Goal: Task Accomplishment & Management: Complete application form

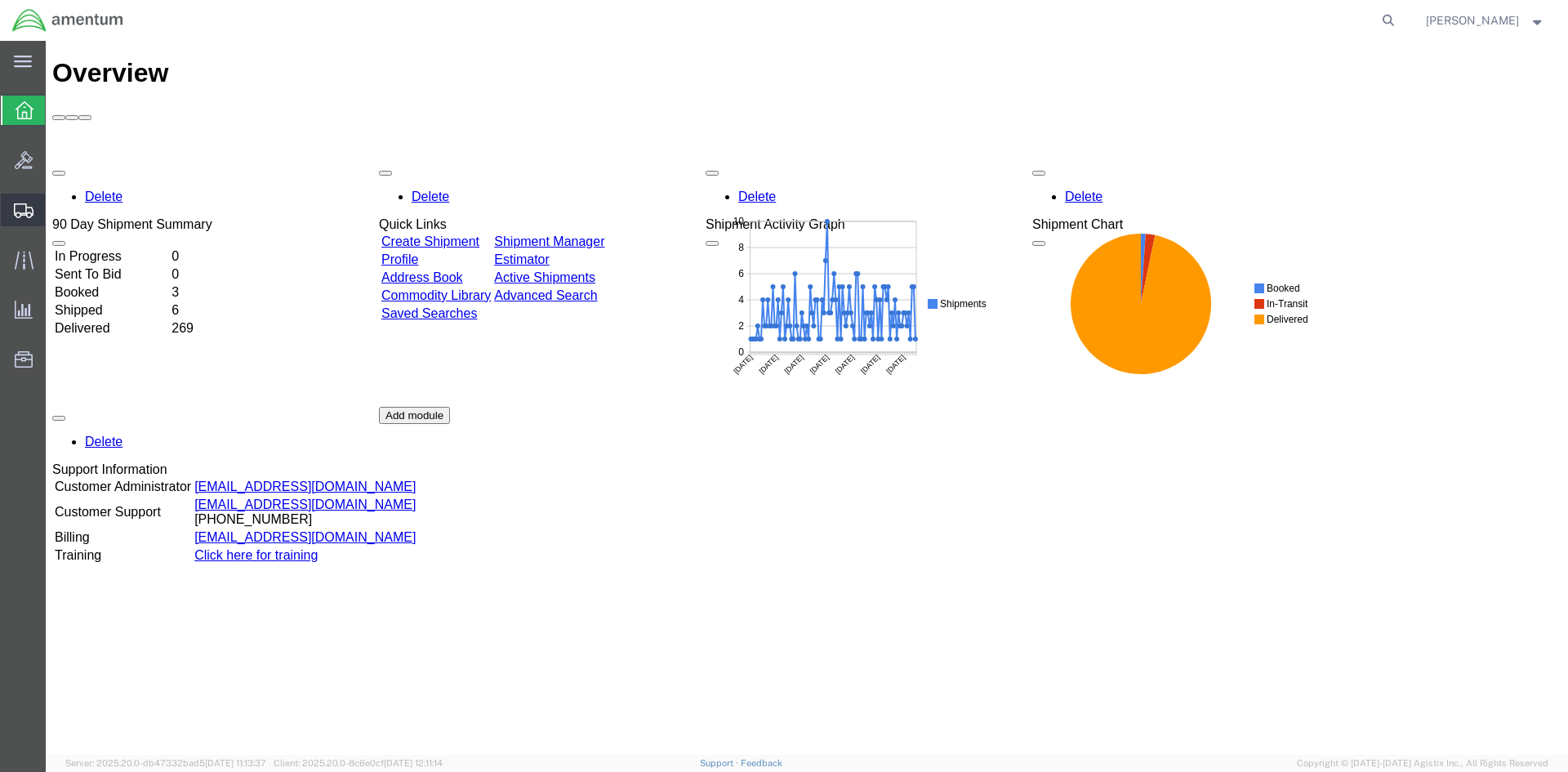
click at [0, 0] on span "Create Shipment" at bounding box center [0, 0] width 0 height 0
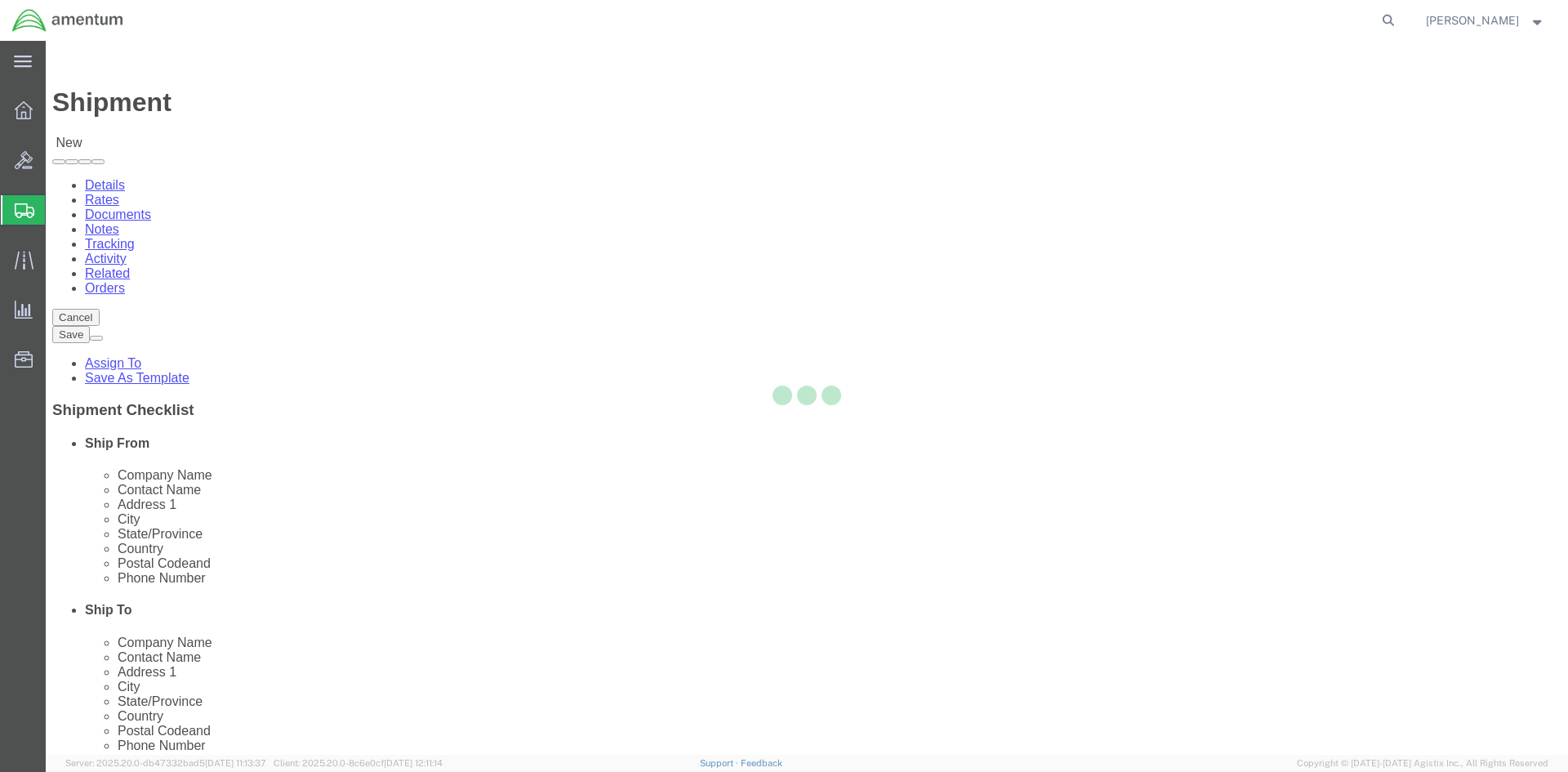
select select
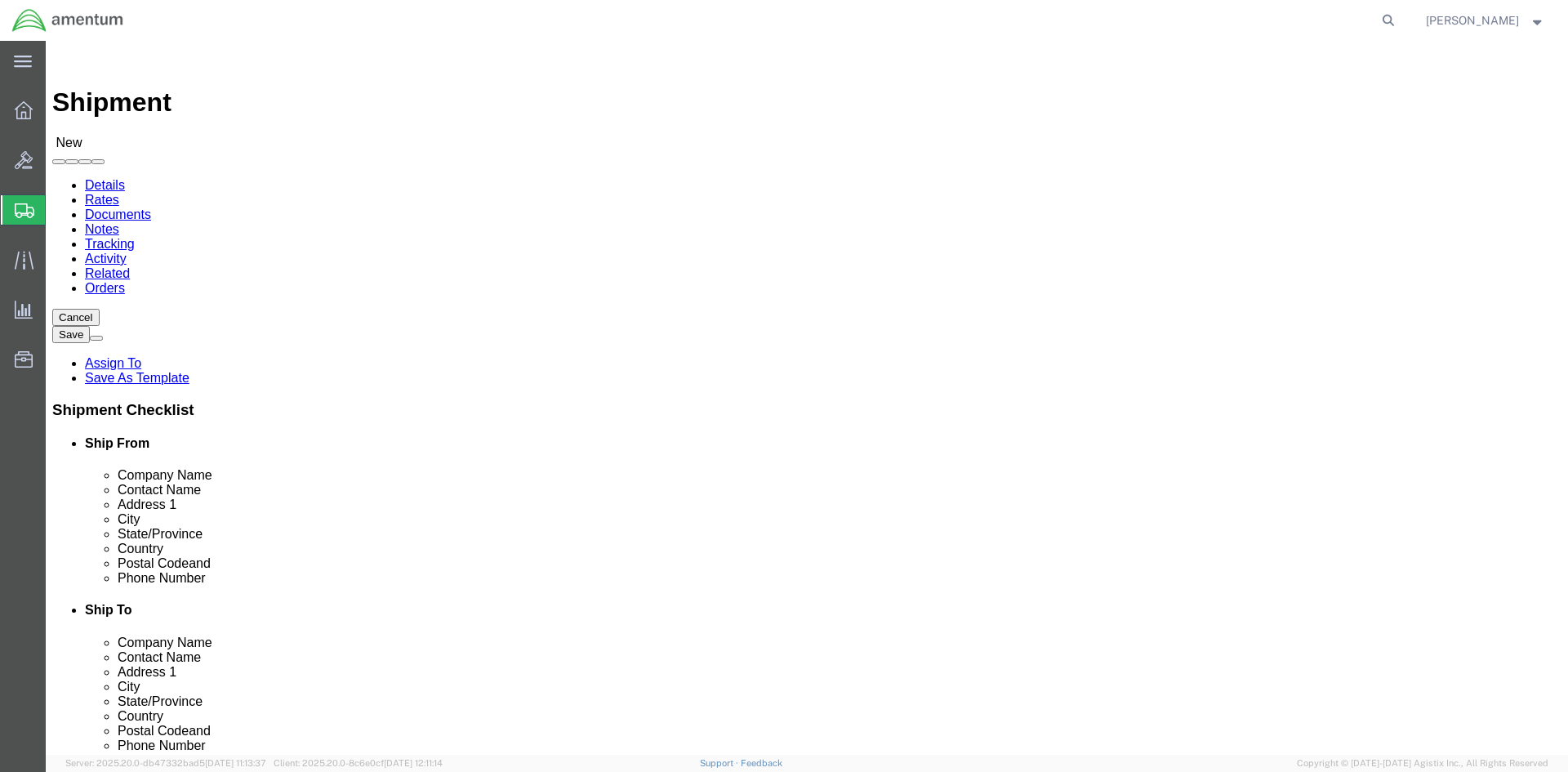
scroll to position [3103, 0]
select select "49925"
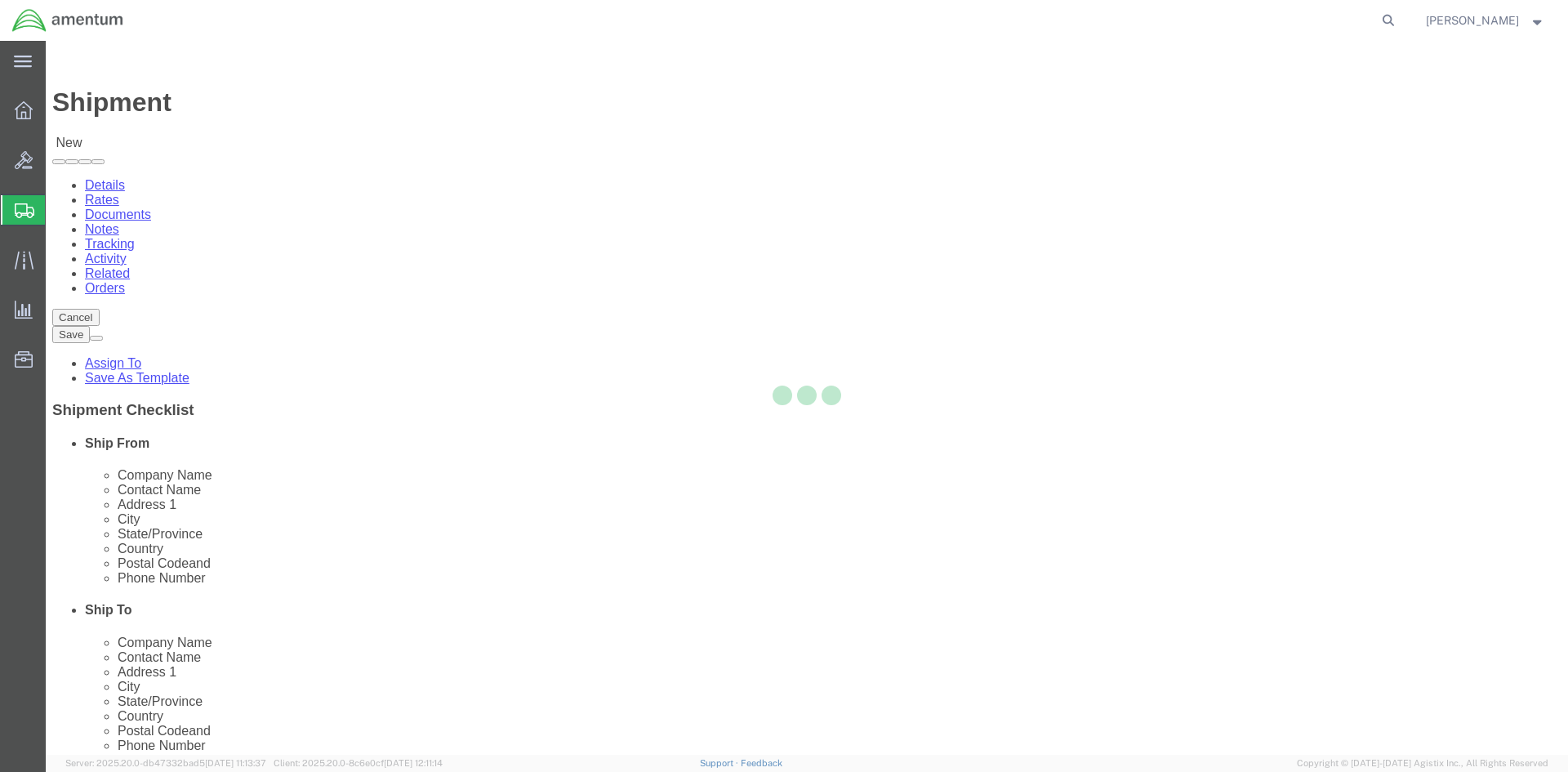
select select "VA"
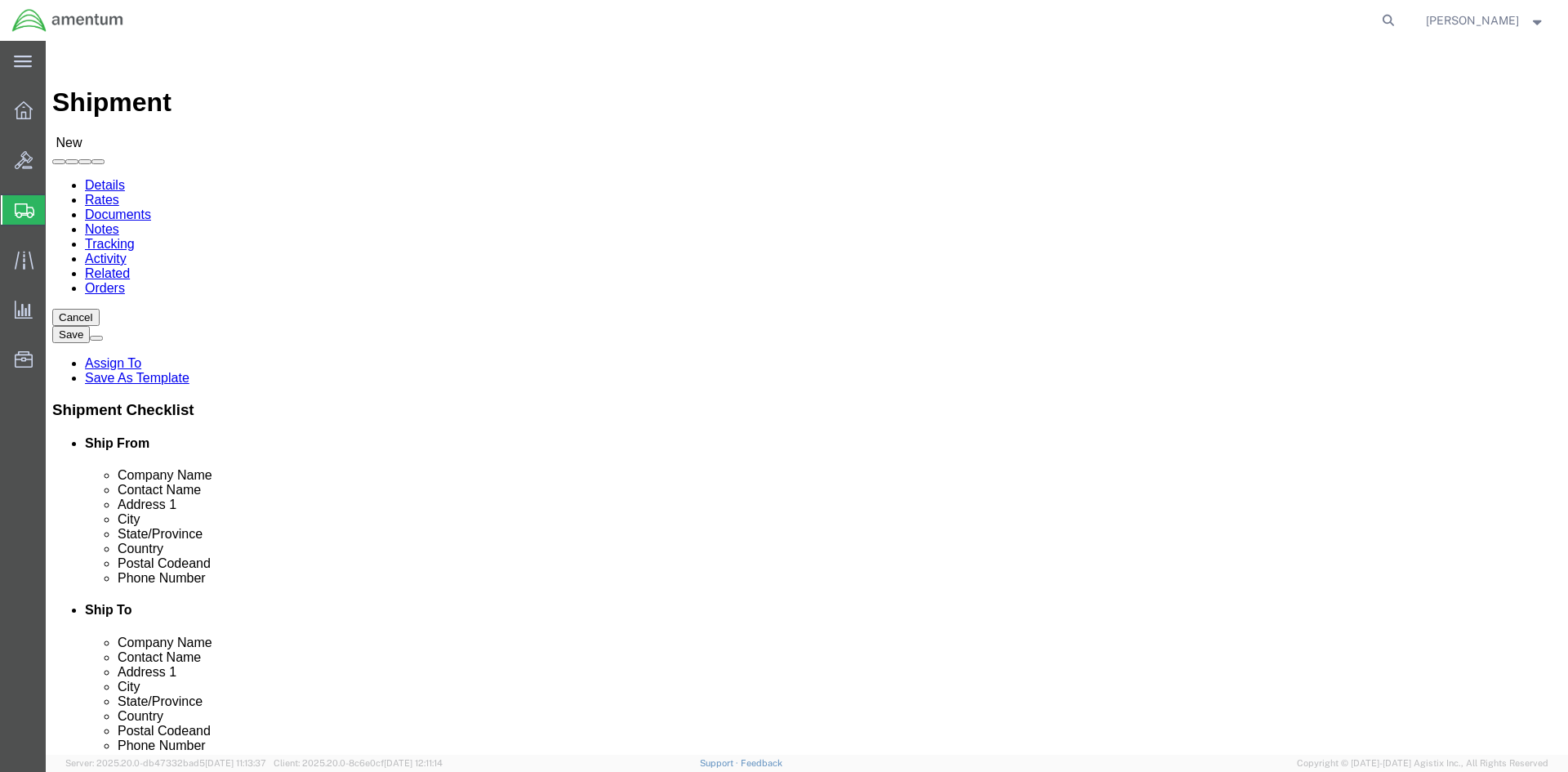
scroll to position [3185, 0]
select select "49917"
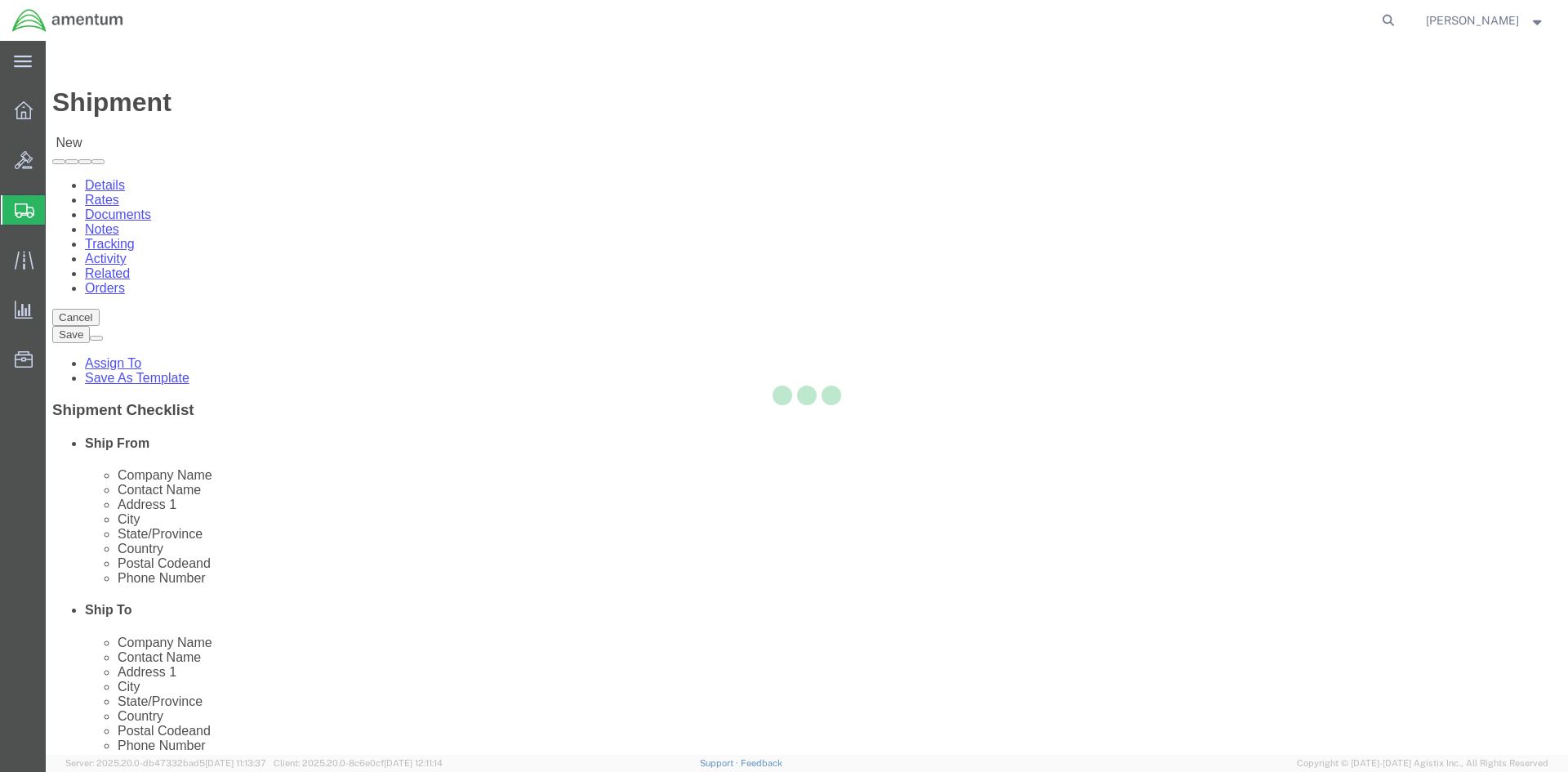
select select "FL"
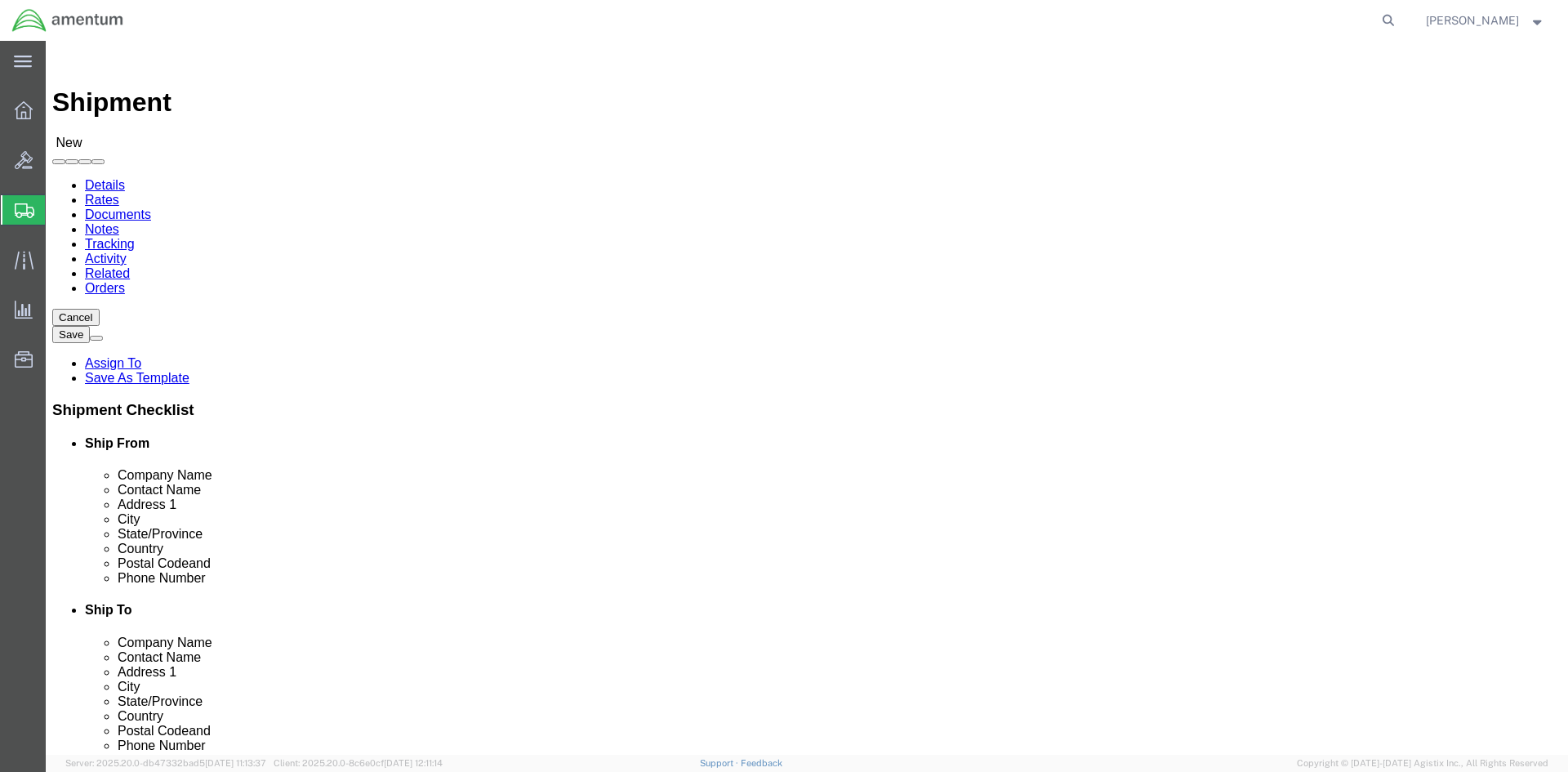
click input "text"
type input "314"
click input "text"
type input "[PERSON_NAME]"
click div "Location [GEOGRAPHIC_DATA], [GEOGRAPHIC_DATA] My Profile Location [PHONE_NUMBER…"
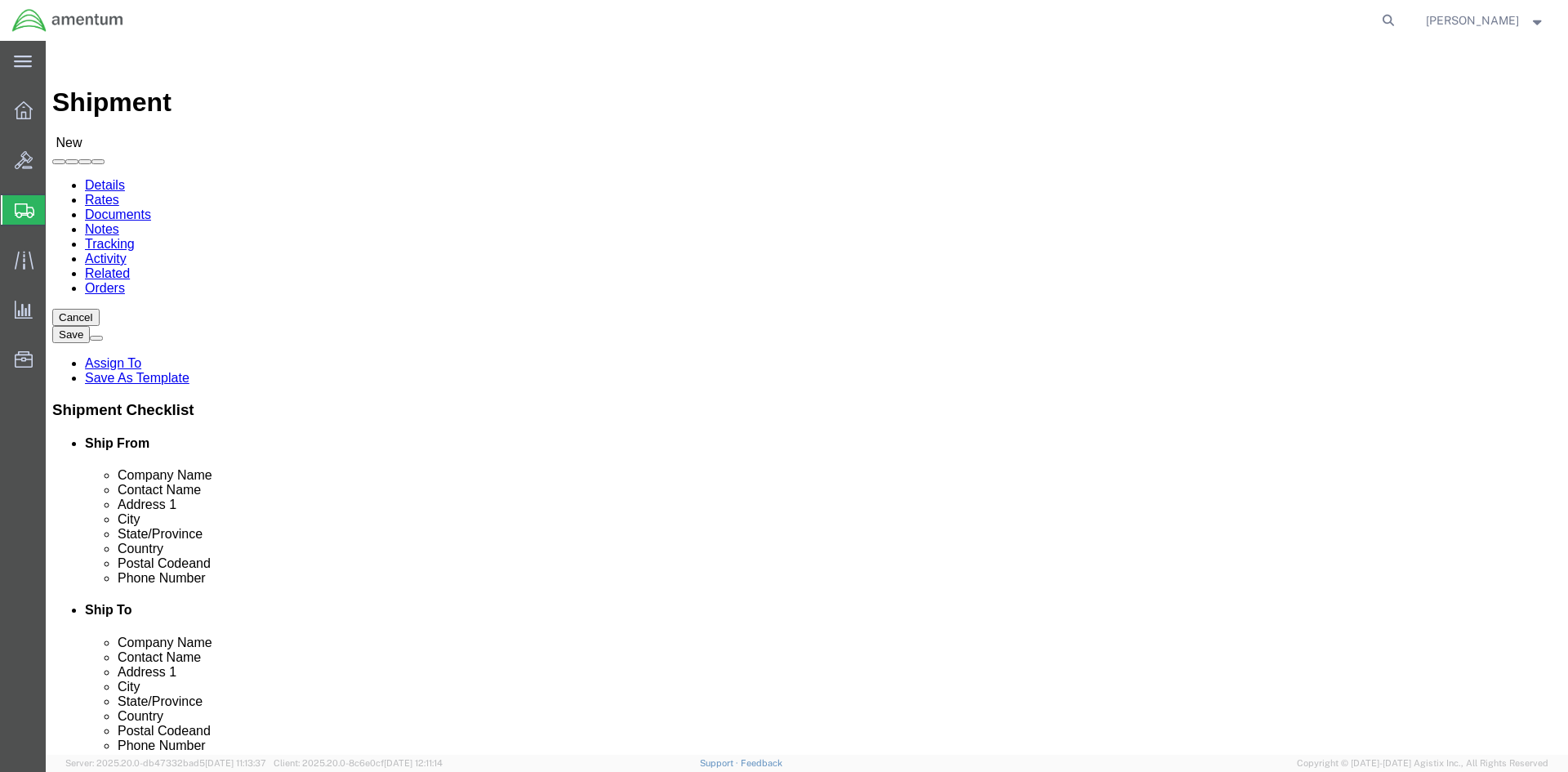
click input "text"
paste input "[PERSON_NAME][EMAIL_ADDRESS][PERSON_NAME][DOMAIN_NAME]"
type input "[PERSON_NAME][EMAIL_ADDRESS][PERSON_NAME][DOMAIN_NAME]"
click label
click input "checkbox"
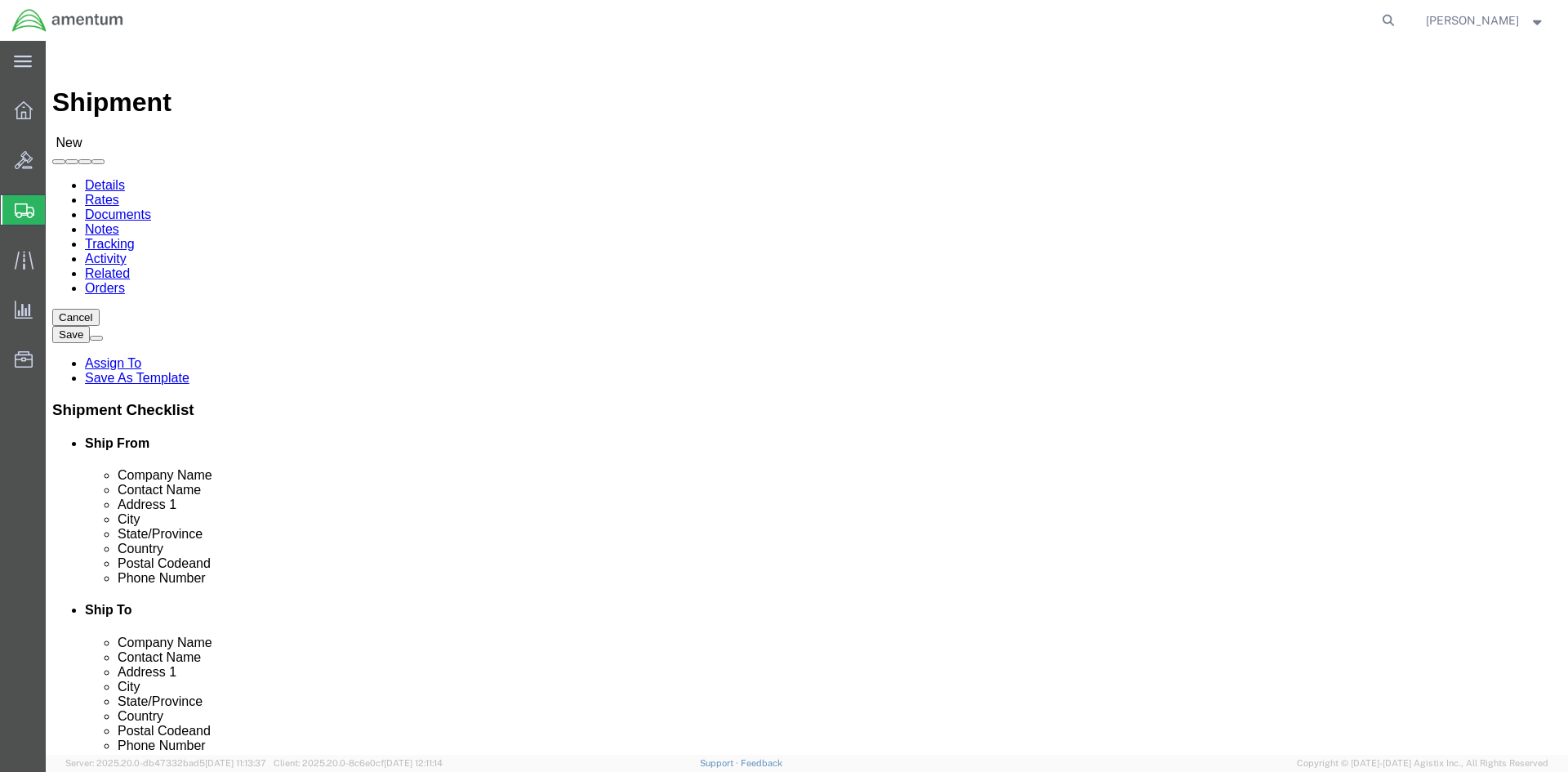
checkbox input "false"
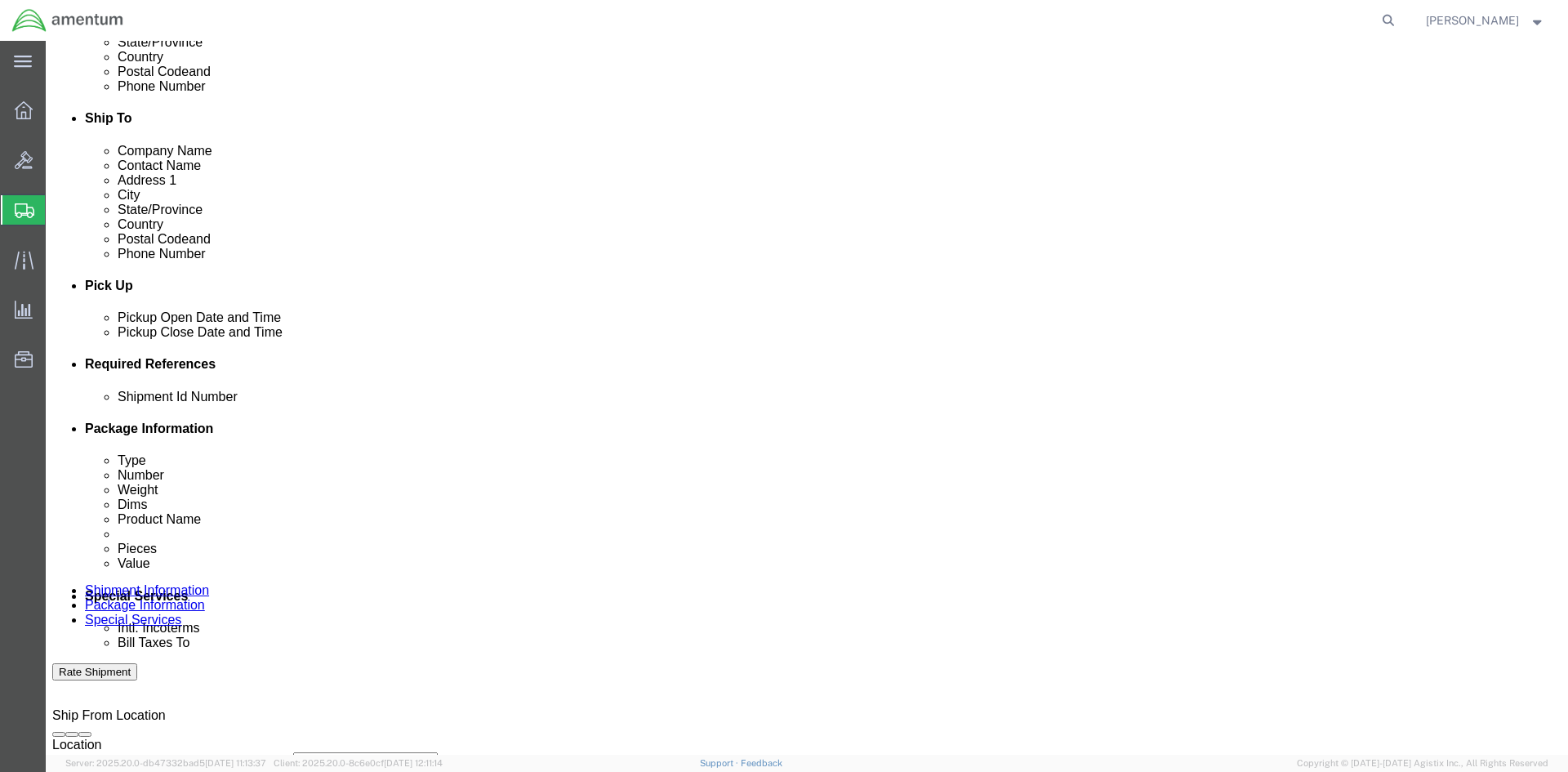
scroll to position [490, 0]
click div "[DATE] 3:00 PM"
drag, startPoint x: 151, startPoint y: 655, endPoint x: 28, endPoint y: 647, distance: 123.3
click body "Shipment New Details Rates Documents Notes Tracking Activity Related Orders Can…"
click input "3:00 PM"
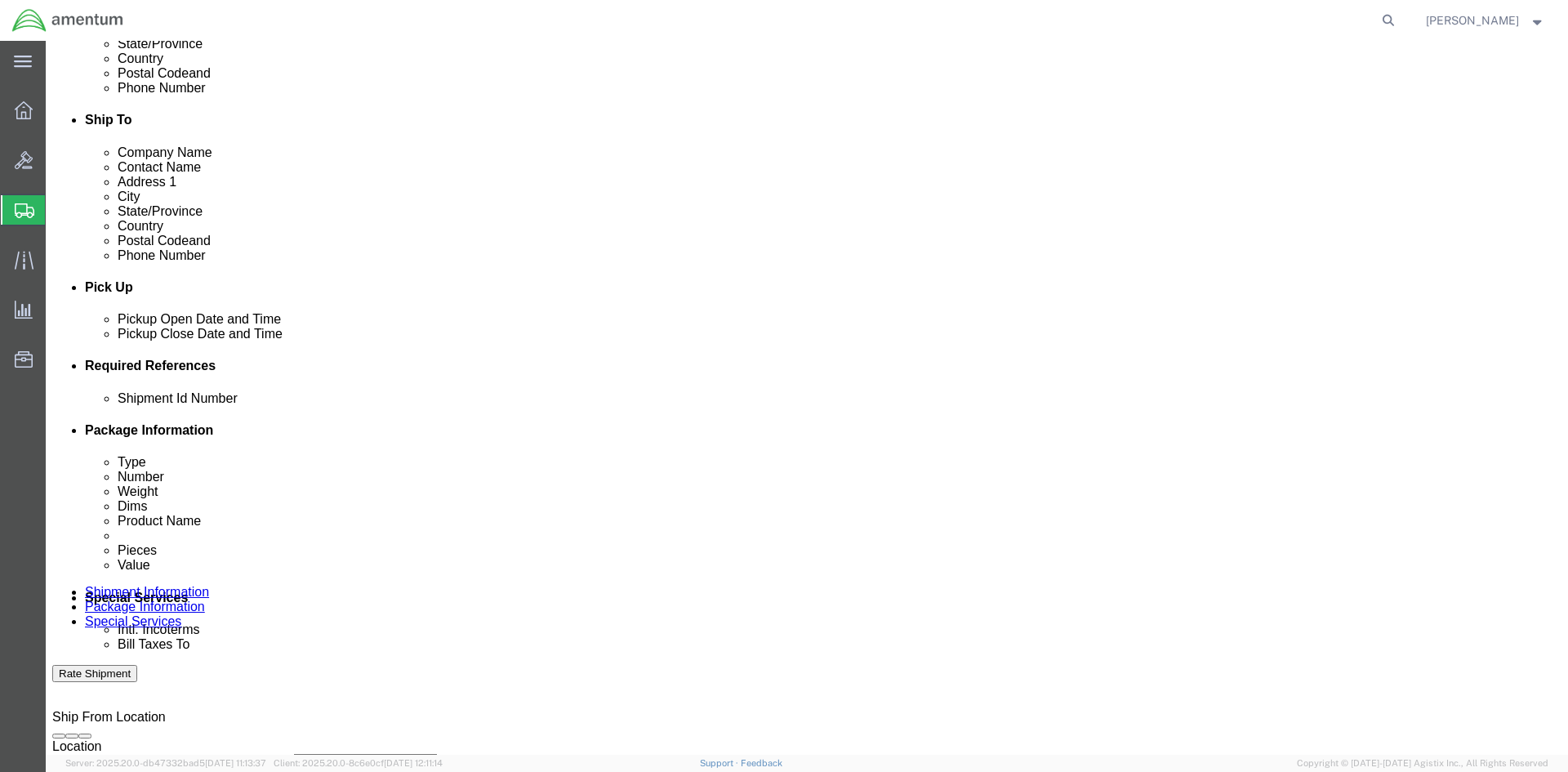
drag, startPoint x: 155, startPoint y: 654, endPoint x: 68, endPoint y: 654, distance: 87.0
click div "Open Time 3:00 PM [DATE] 3:00 PM - [DATE] 3:00 PM Cancel Apply"
click input "8:00 PM"
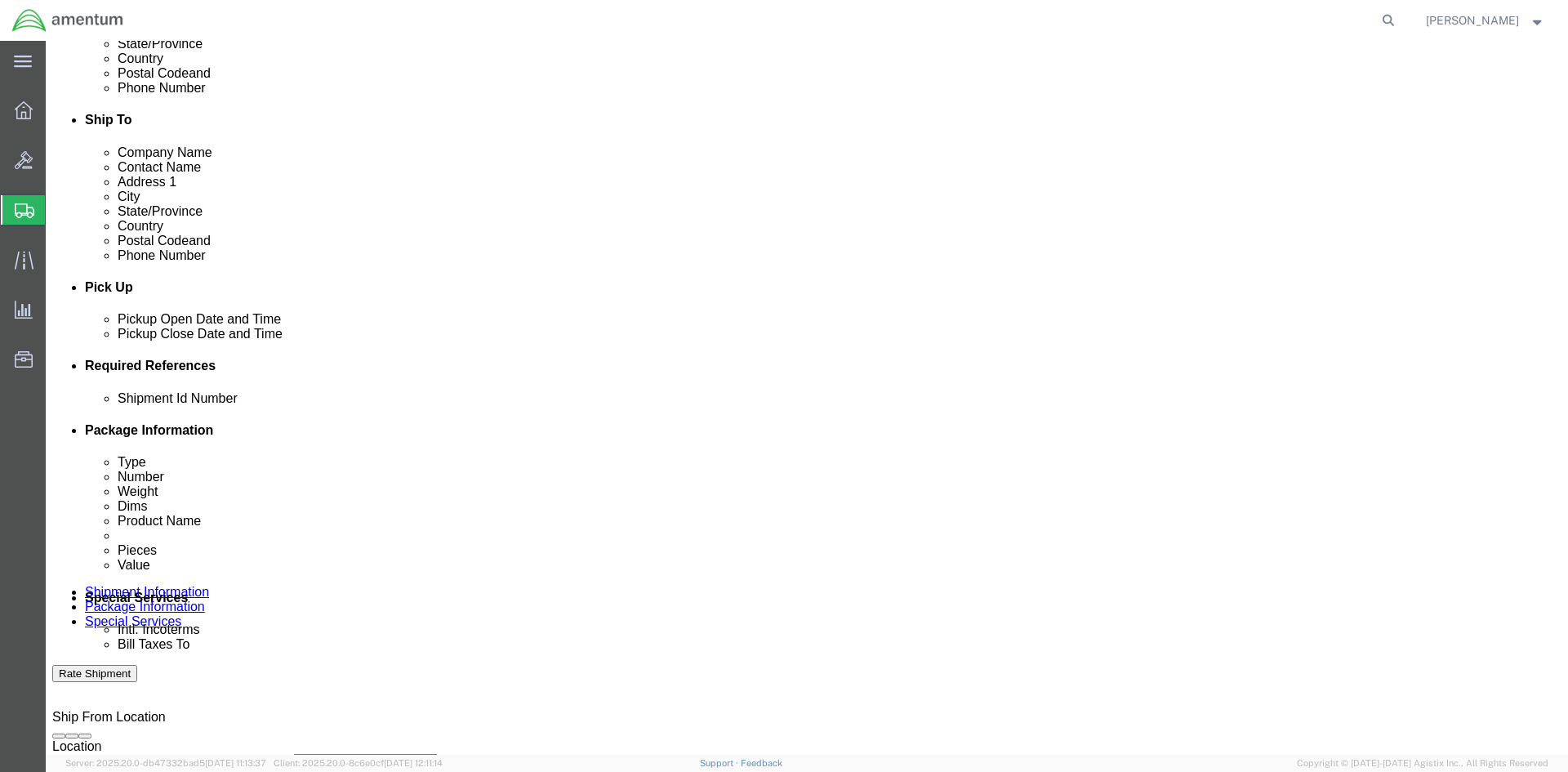
type input "8:00 am"
click button "Apply"
click div "[DATE] 9:00 AM"
drag, startPoint x: 416, startPoint y: 654, endPoint x: 334, endPoint y: 652, distance: 82.0
click input "9:00 AM"
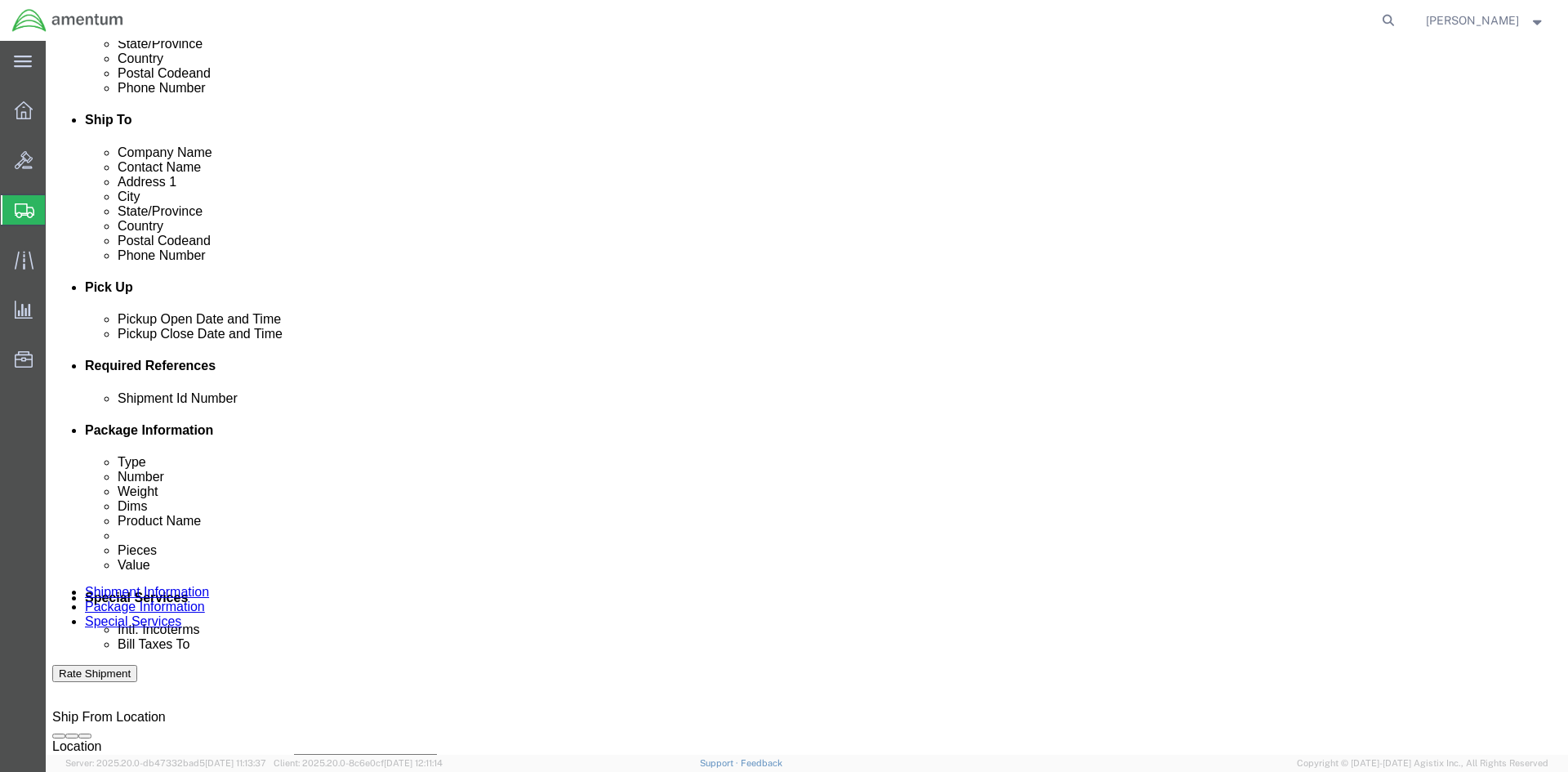
drag, startPoint x: 418, startPoint y: 654, endPoint x: 276, endPoint y: 654, distance: 142.0
click body "Shipment New Details Rates Documents Notes Tracking Activity Related Orders Can…"
type input "4:00 PM"
click button "Apply"
click button "Add reference"
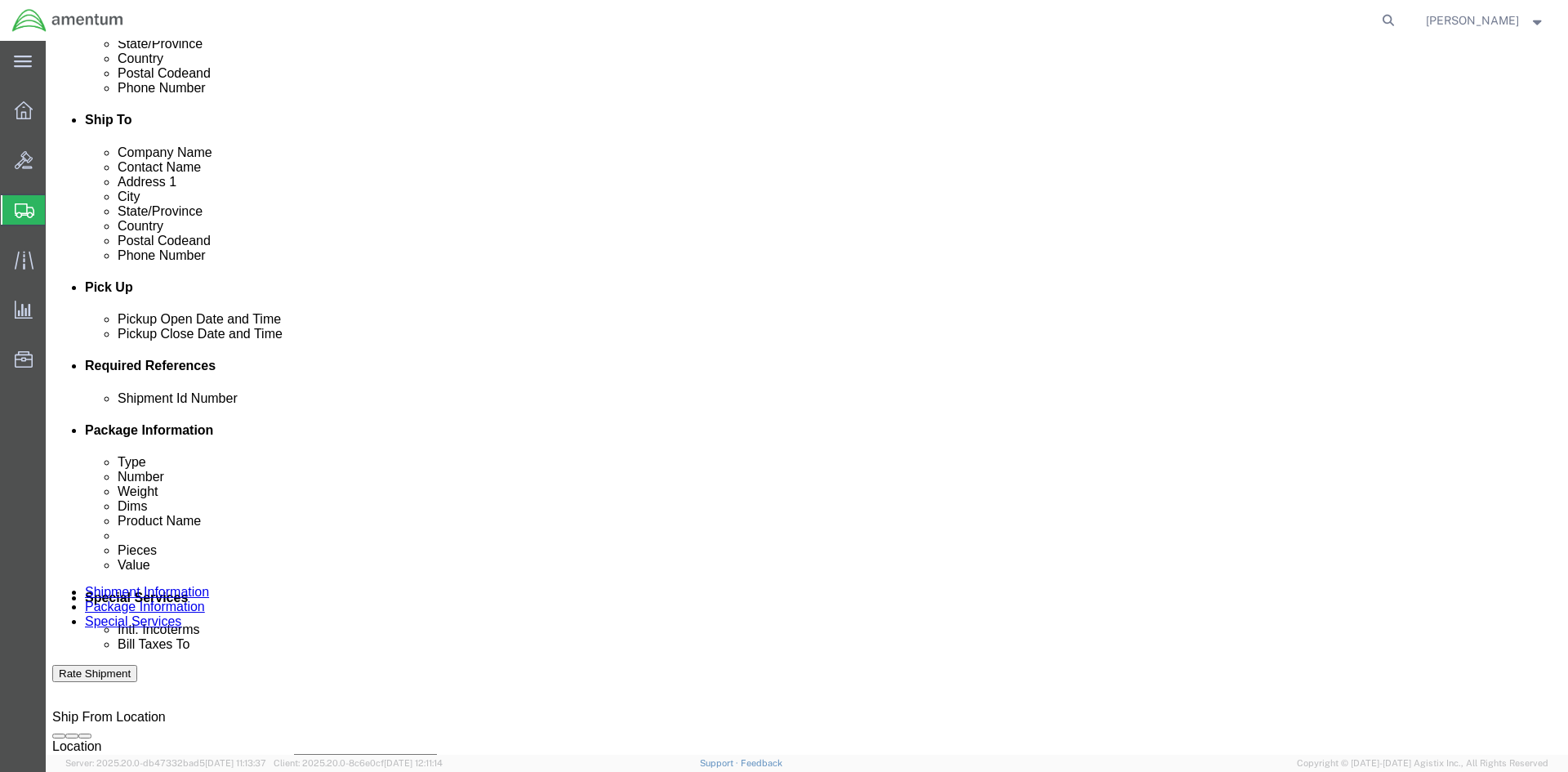
click button "Add reference"
click input "text"
click input "612-"
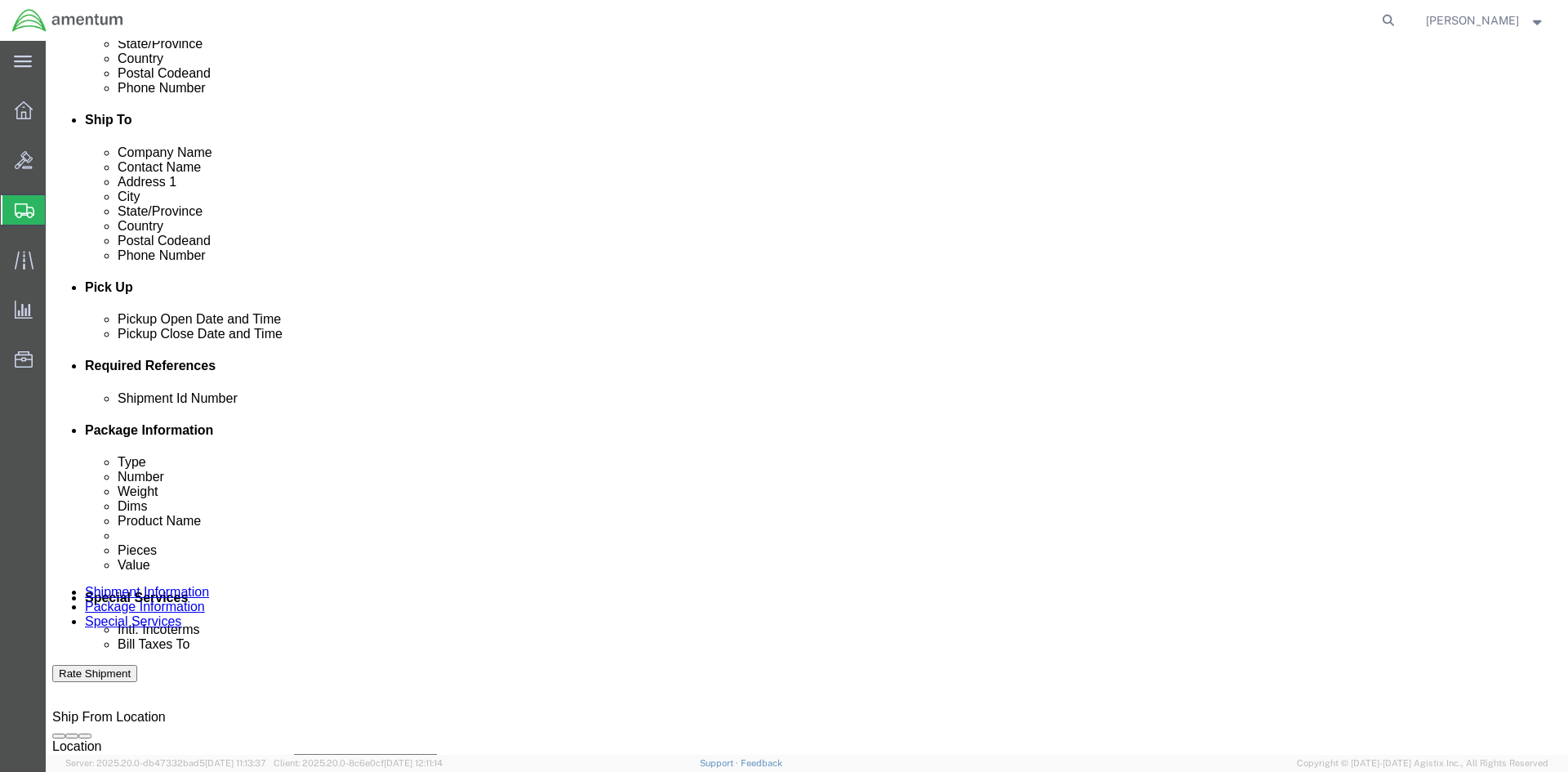
click input "612-008695 &"
type input "612-008695 & 008694"
click div "References Add reference"
click select "Select Account Type Activity ID Airline Appointment Number ASN Batch Request # …"
select select "CUSTREF"
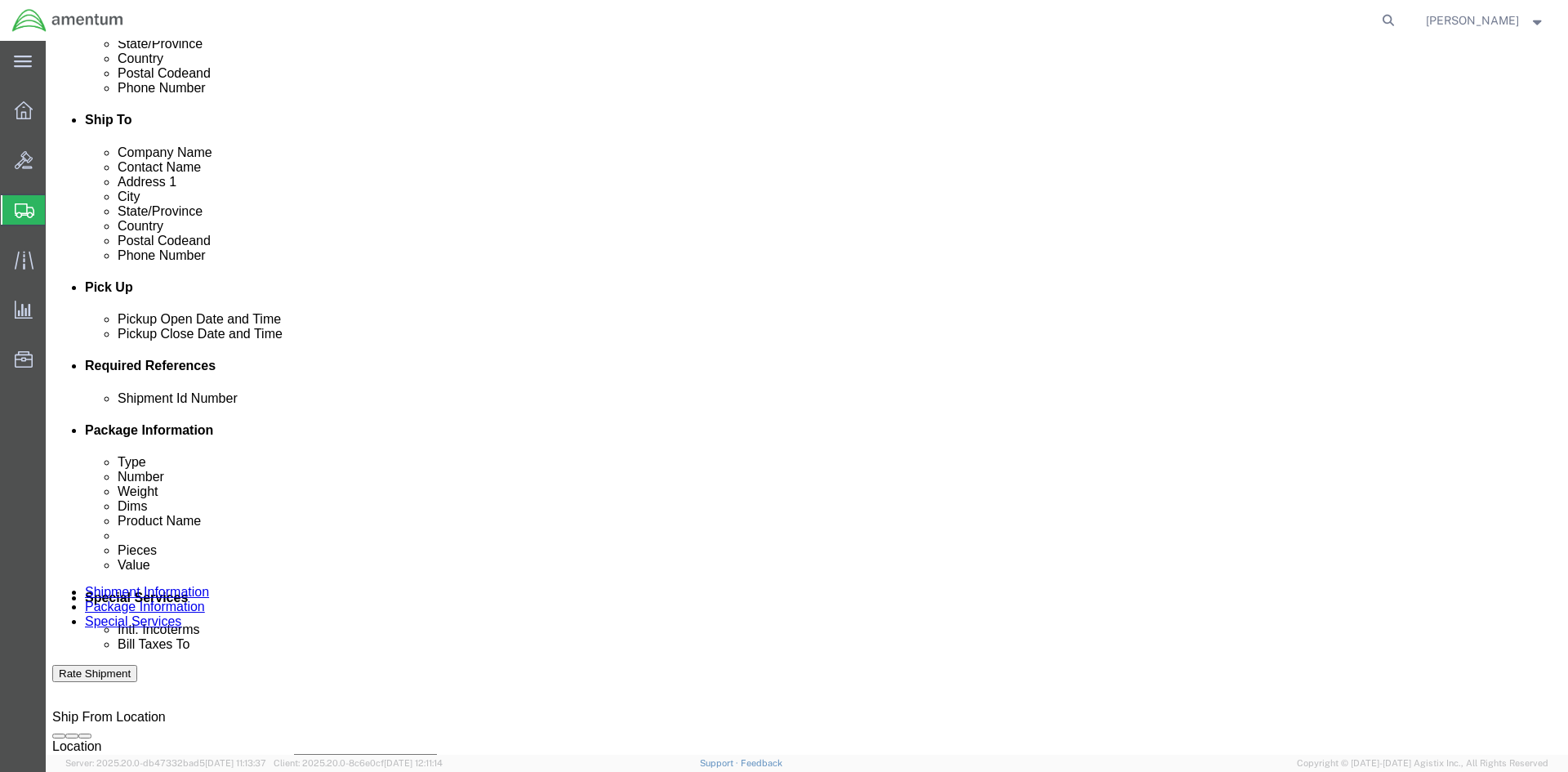
click select "Select Account Type Activity ID Airline Appointment Number ASN Batch Request # …"
select select "DEPT"
click select "Select Account Type Activity ID Airline Appointment Number ASN Batch Request # …"
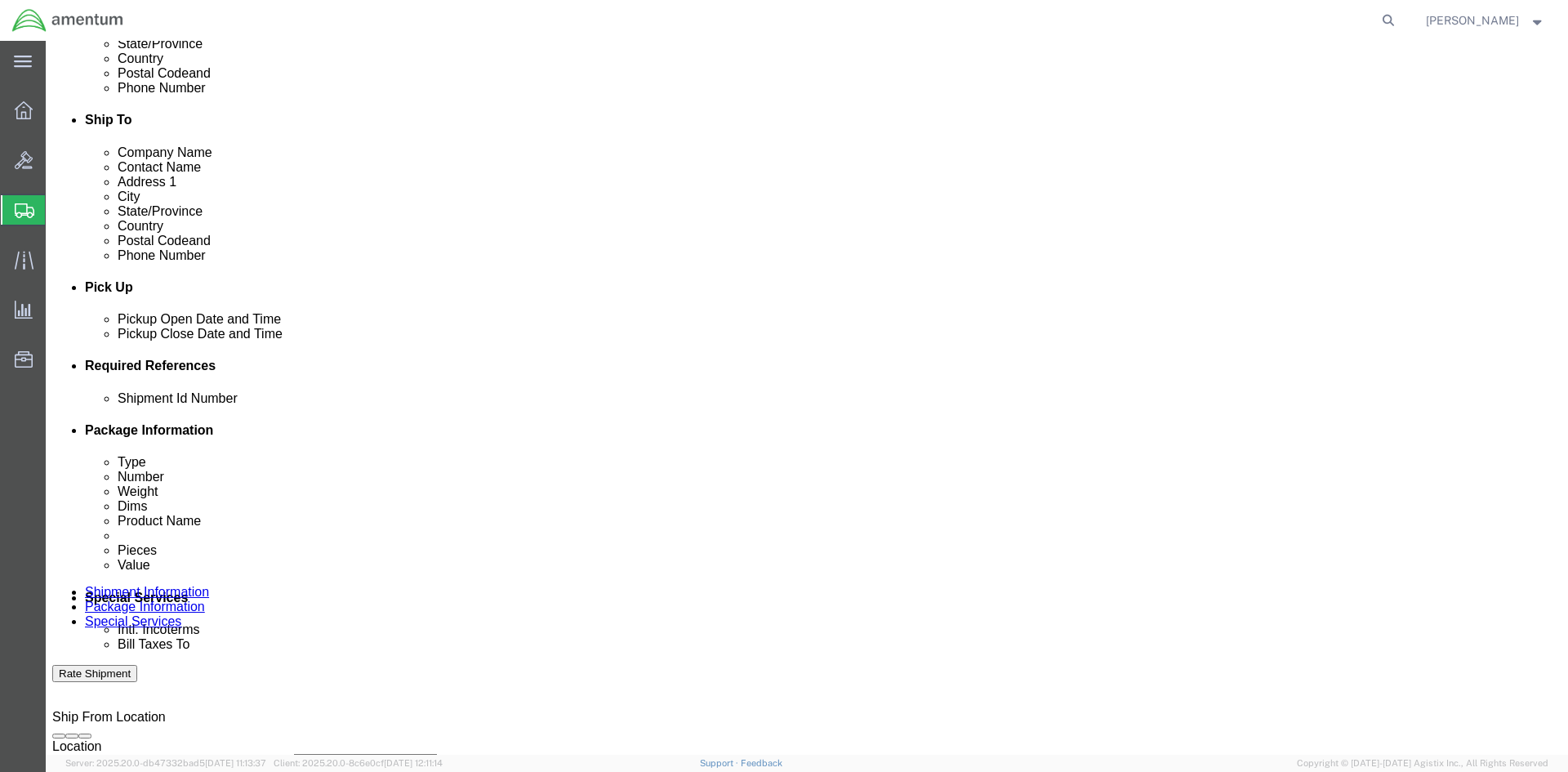
select select "PROJNUM"
click select "Select Account Type Activity ID Airline Appointment Number ASN Batch Request # …"
click input "text"
drag, startPoint x: 332, startPoint y: 514, endPoint x: 26, endPoint y: 512, distance: 306.0
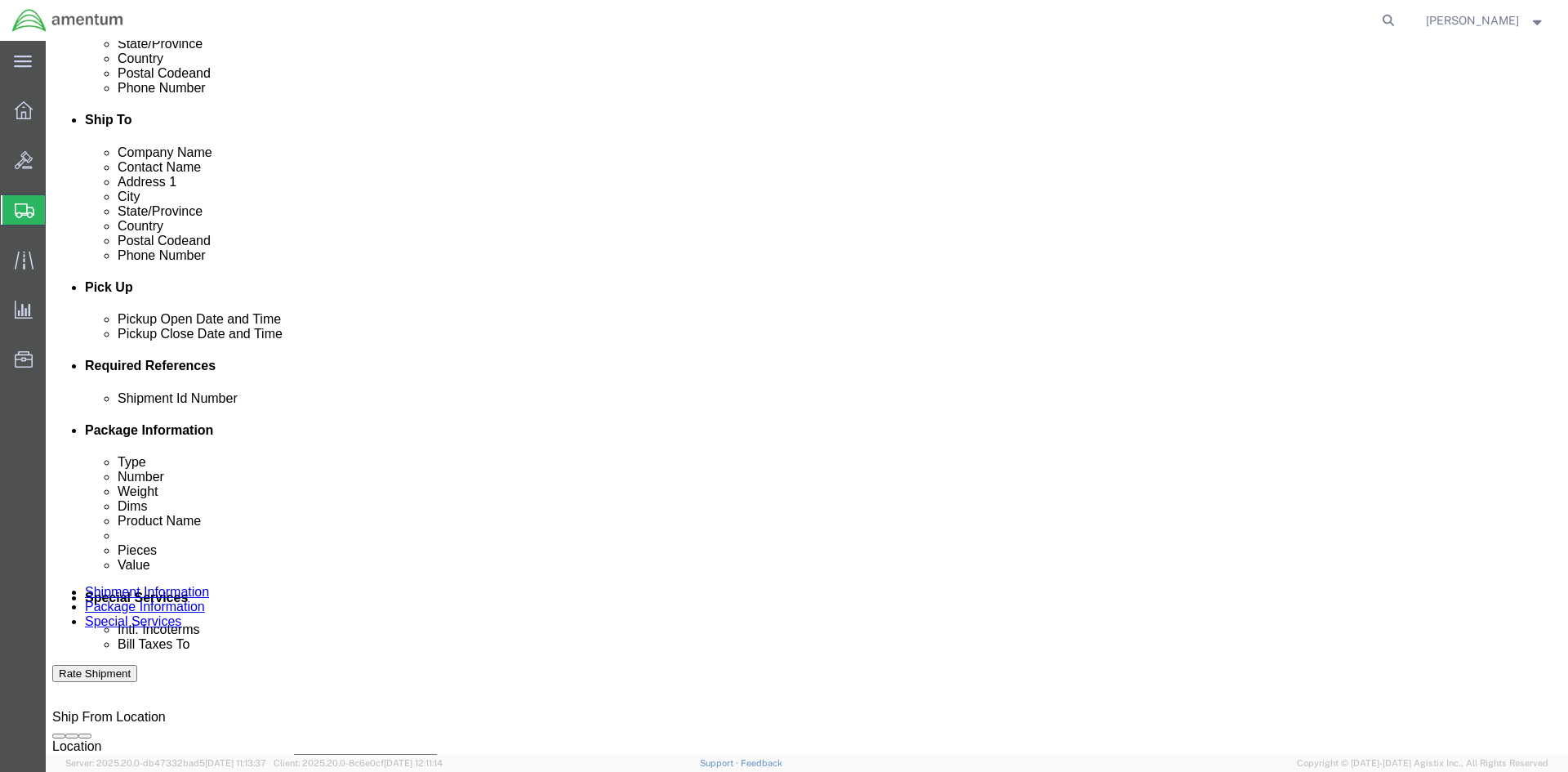
click div "Shipment Id Number 612-008695 & 008694"
click input "text"
paste input "612-008695 & 008694"
type input "612-008695 & 008694"
click div "Shipment Id Number 612-008695 & 008694 Select Account Type Activity ID Airline …"
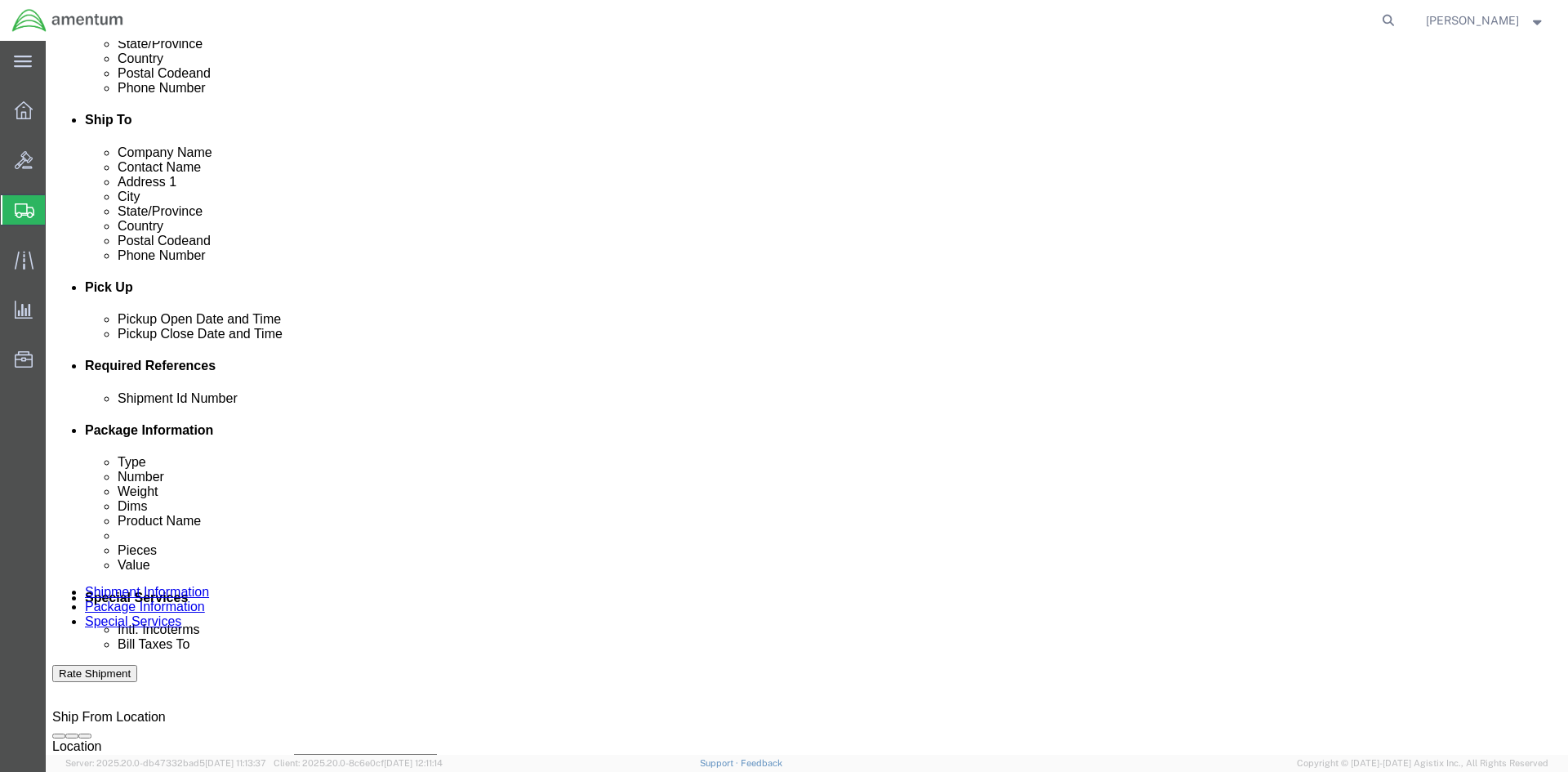
click input "text"
type input "c"
type input "CBP"
click input "text"
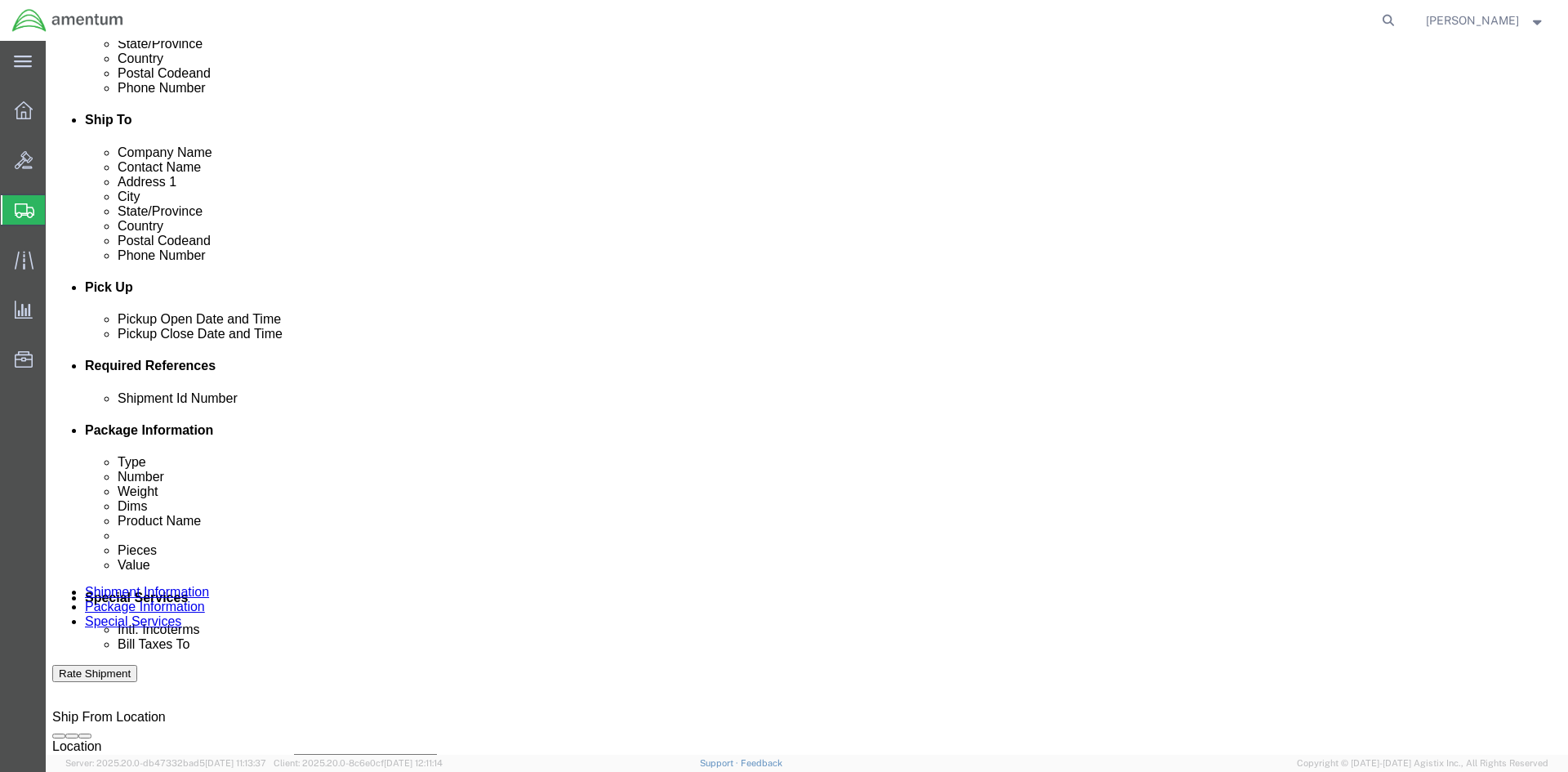
type input "6118.04.03.2219.000.NCR.0000"
click div "Shipment Id Number 612-008695 & 008694 Select Account Type Activity ID Airline …"
click input "6118.04.03.2219.000.NCR.0000"
click div "Shipment Id Number 612-008695 & 008694 Select Account Type Activity ID Airline …"
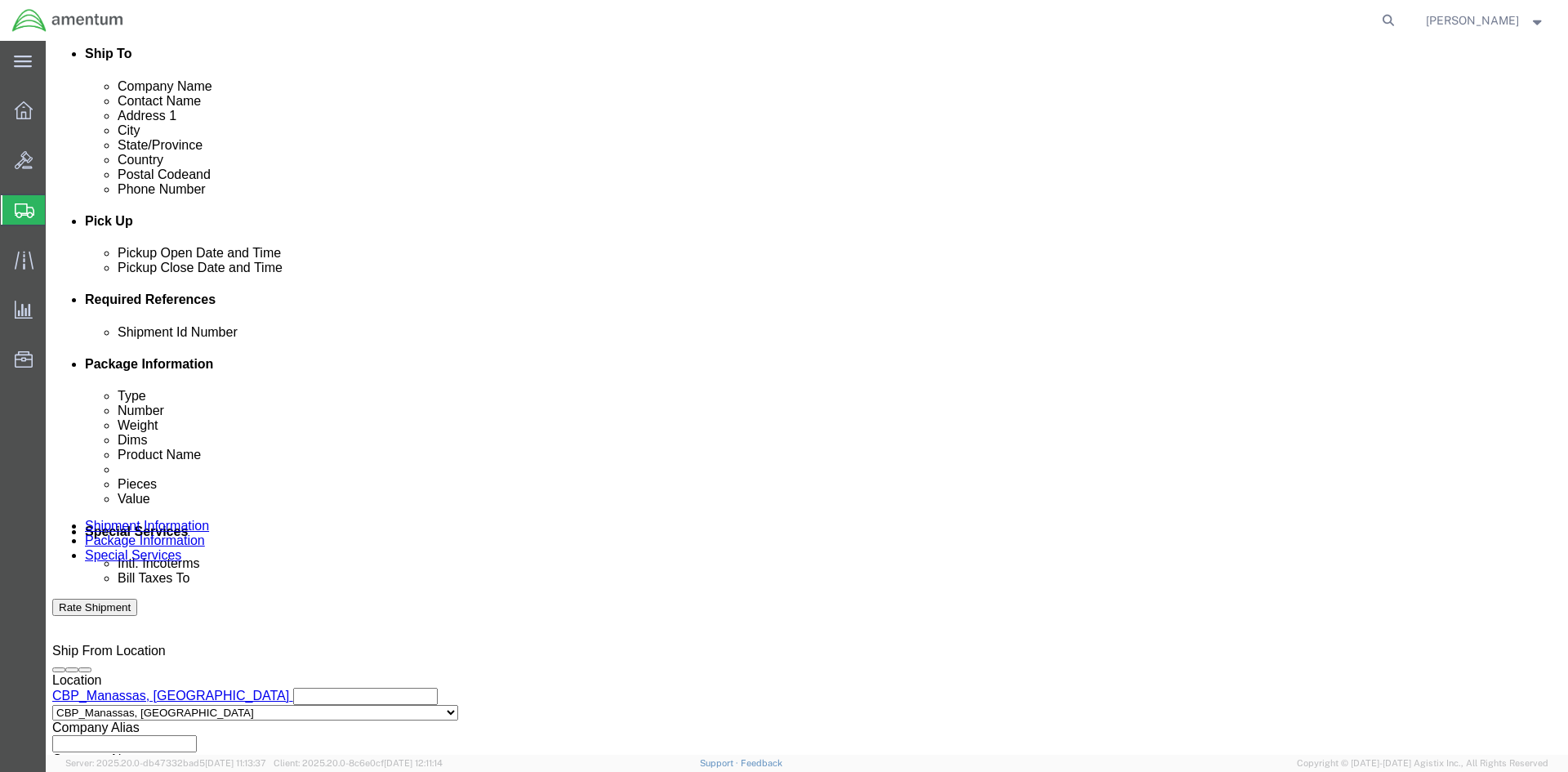
scroll to position [720, 0]
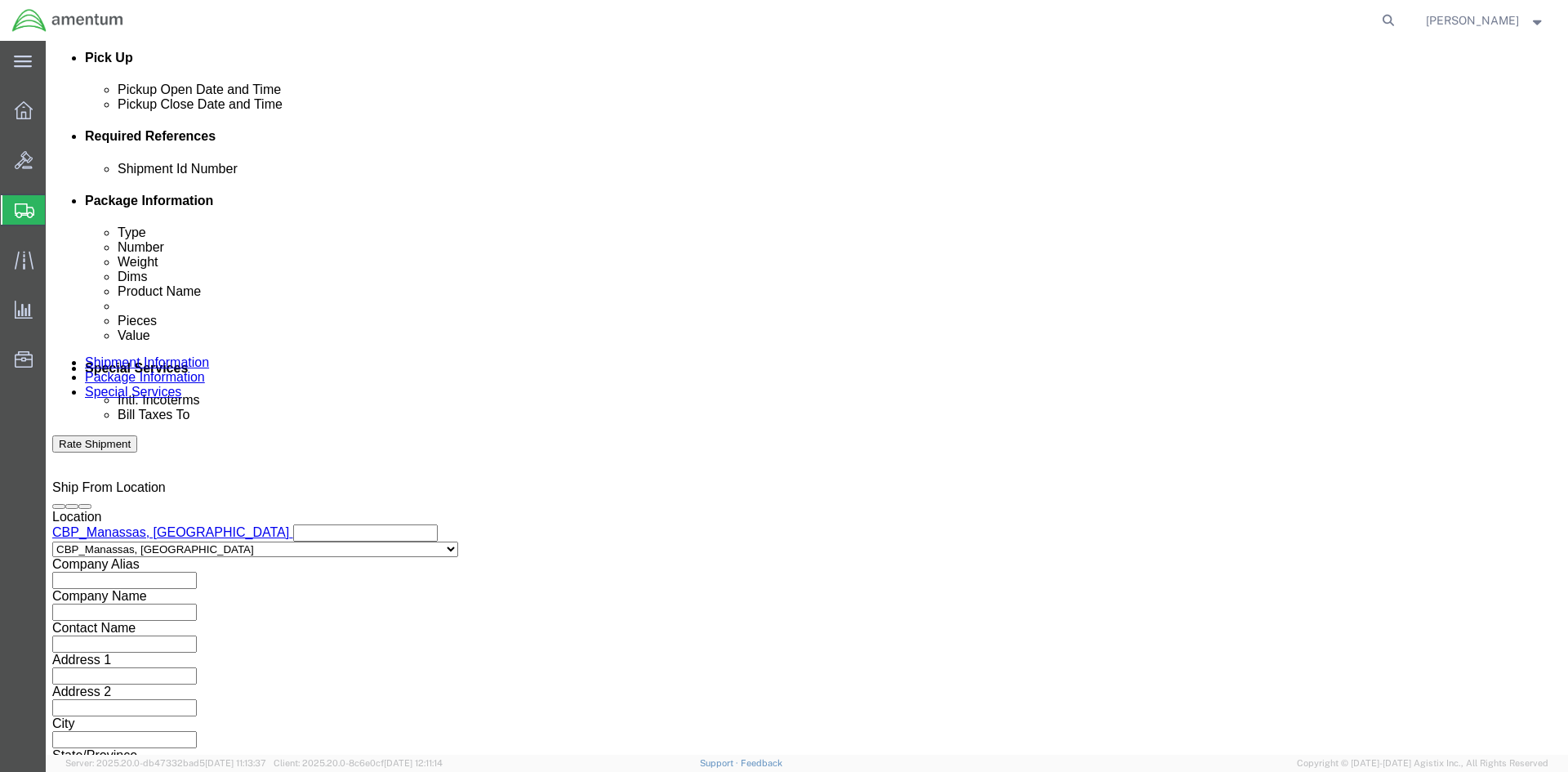
click button "Continue"
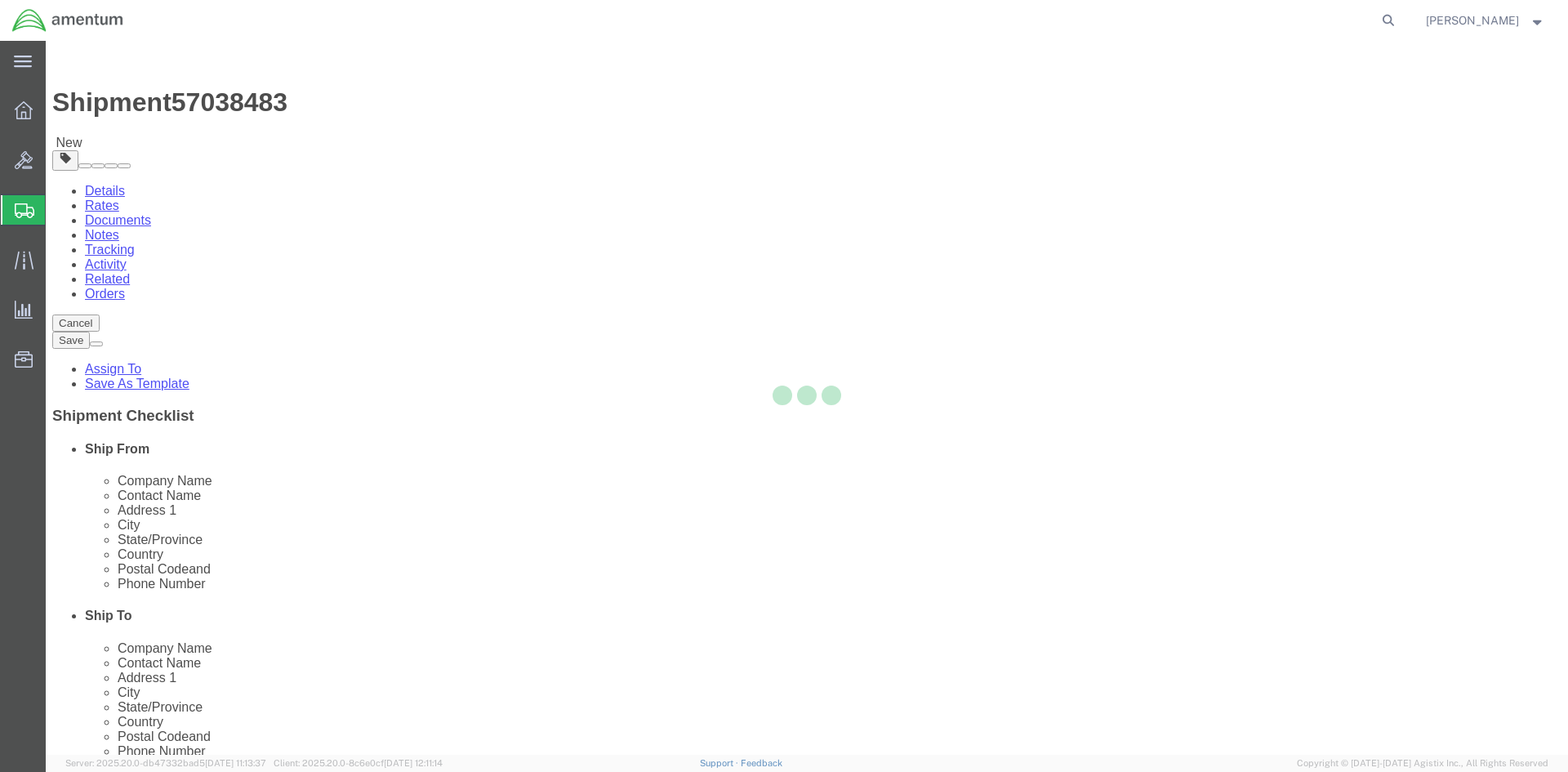
select select "CBOX"
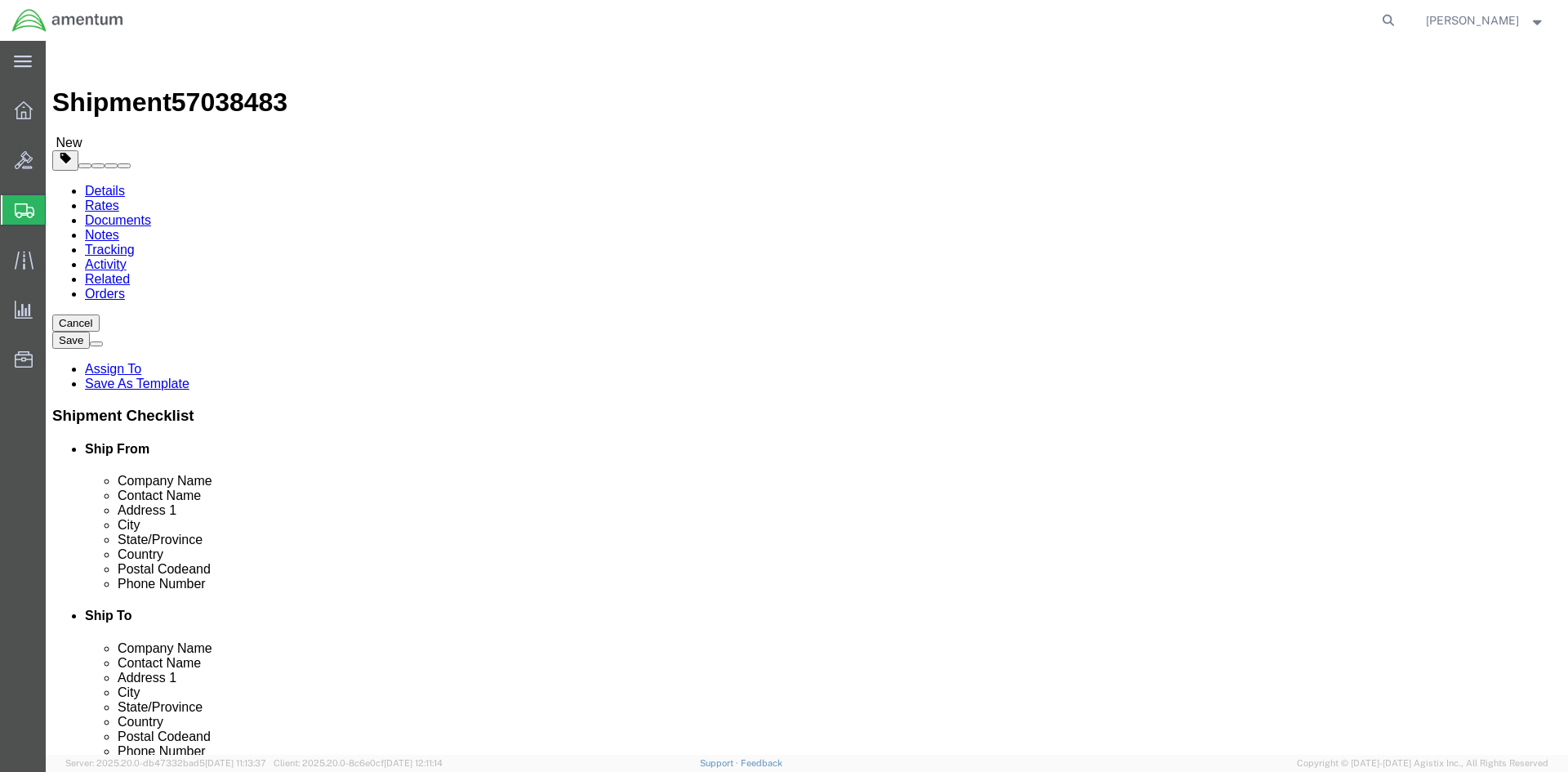
drag, startPoint x: 260, startPoint y: 378, endPoint x: 152, endPoint y: 379, distance: 108.0
click div "Weight 0.00 Select kgs lbs Ship. t°"
type input "10.00"
click input "text"
type input "15"
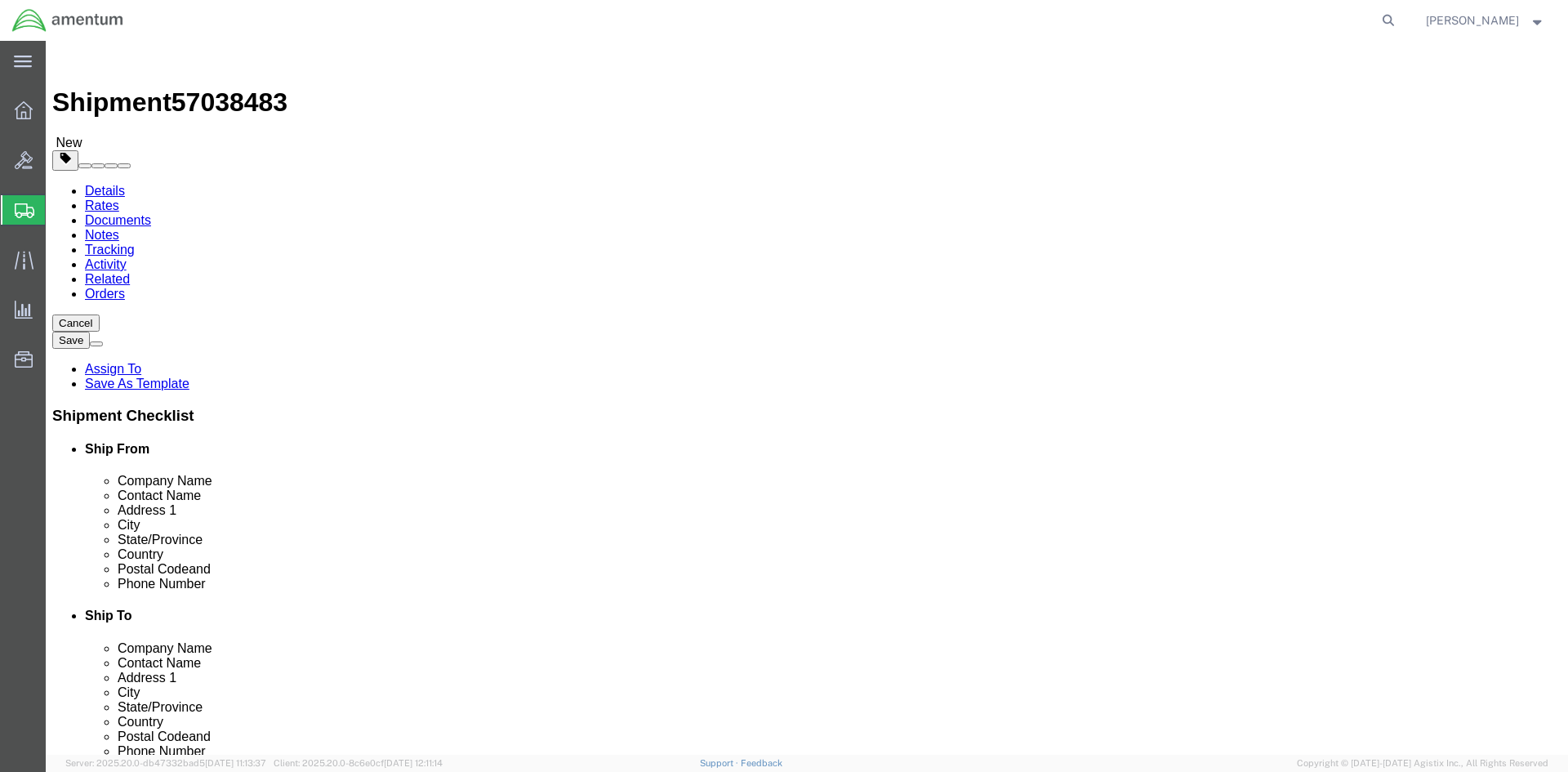
click input "text"
type input "15"
click input "text"
type input "15"
click link "Add Content"
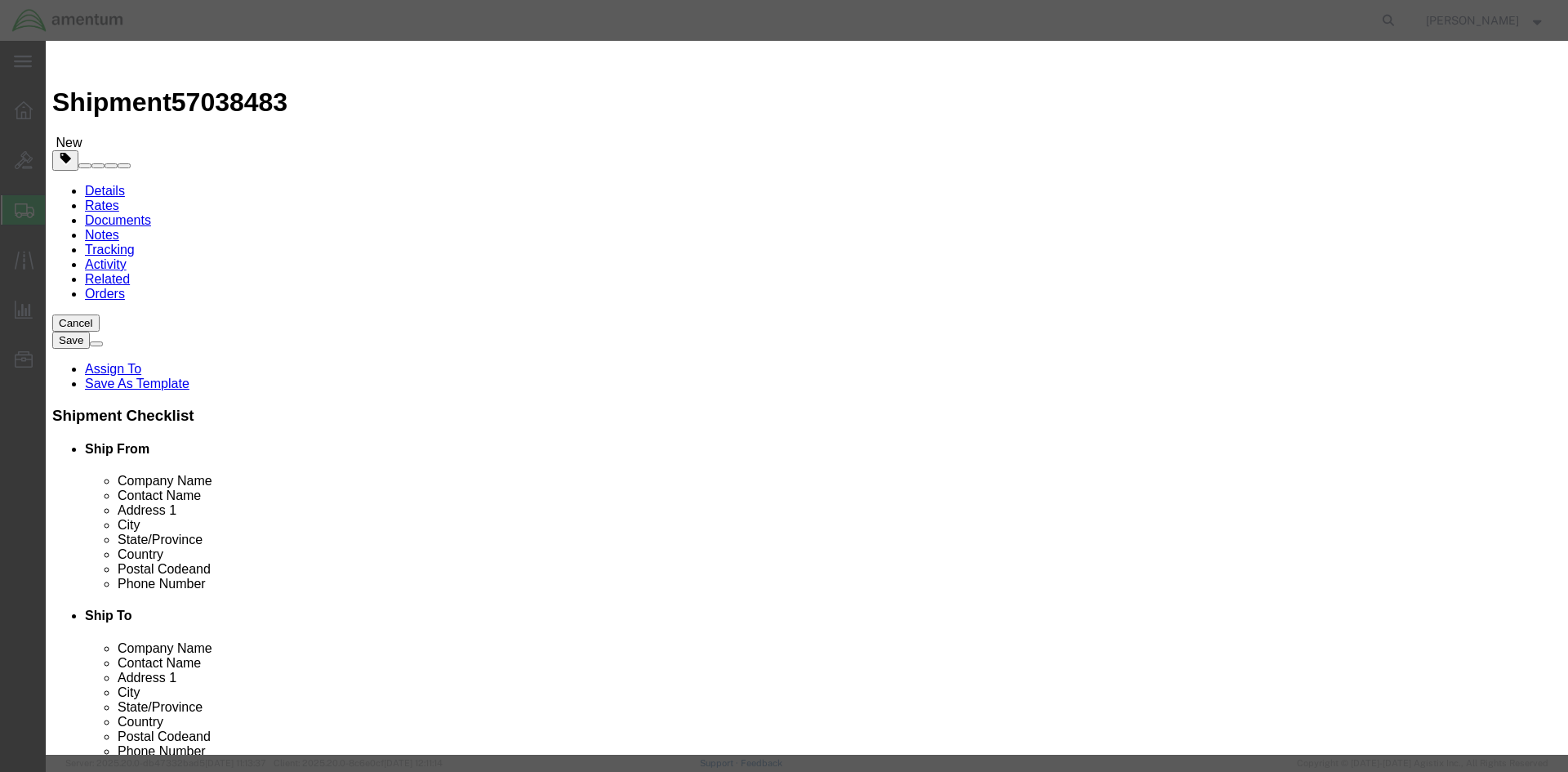
click input "text"
type input "NVGS"
click input "0"
type input "3"
click input "10000"
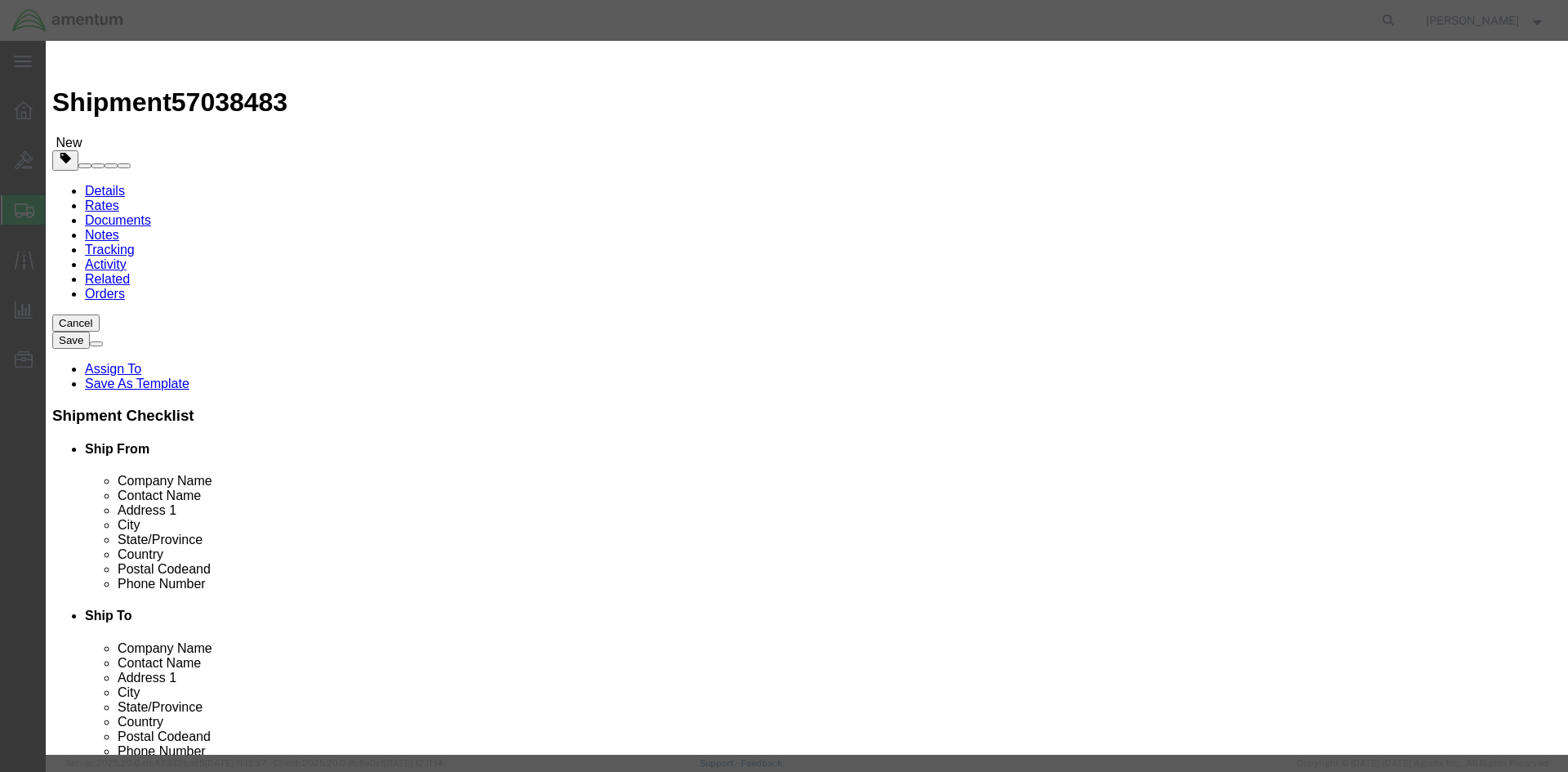
type input "10000"
click div "Product Name NVGS Pieces 3 Select Bag Barrels 100Board Feet Bottle Box Blister …"
click input "text"
type input "10731/5521400/5521397"
click button "Save & Close"
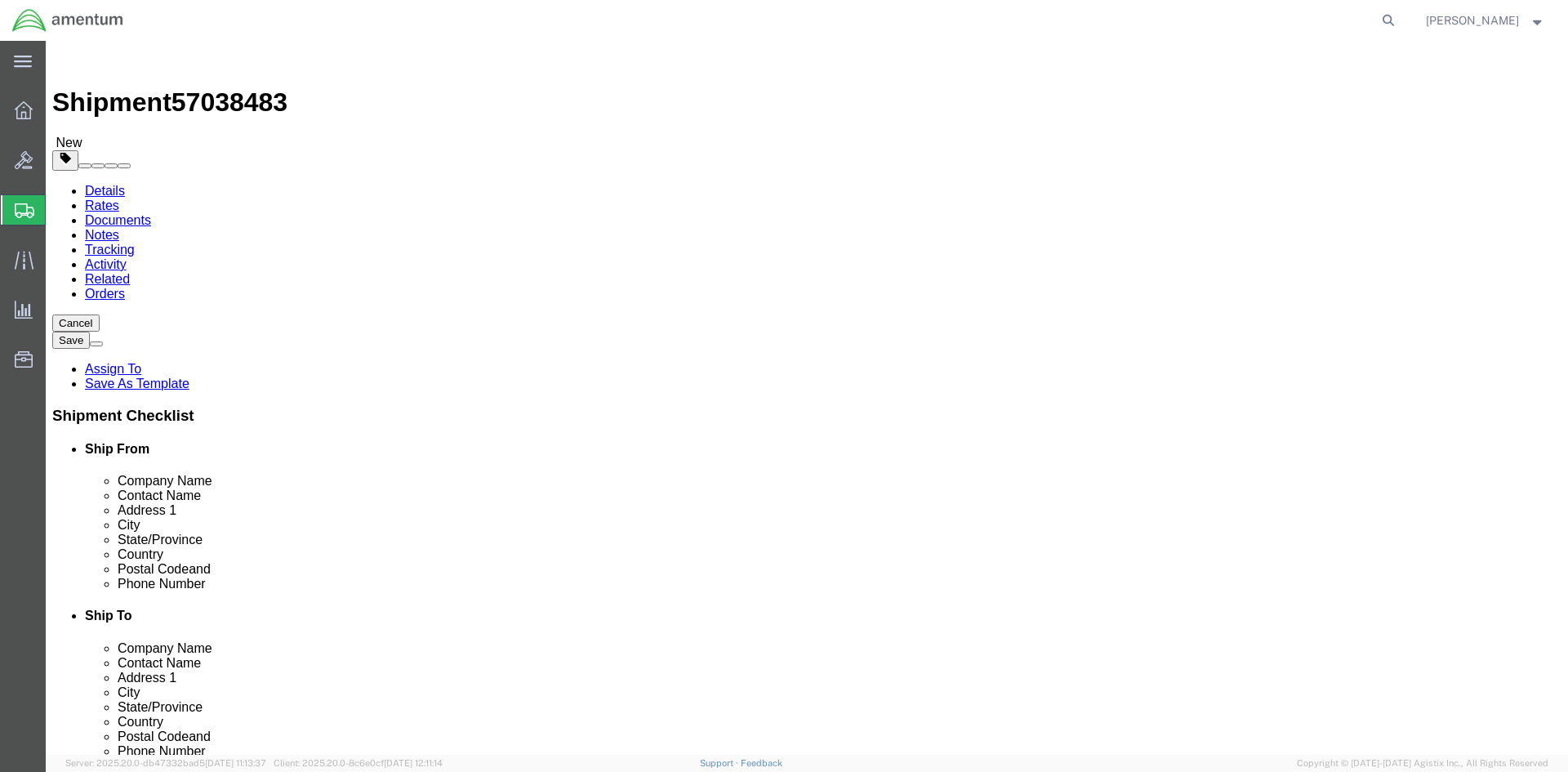
click button "Rate Shipment"
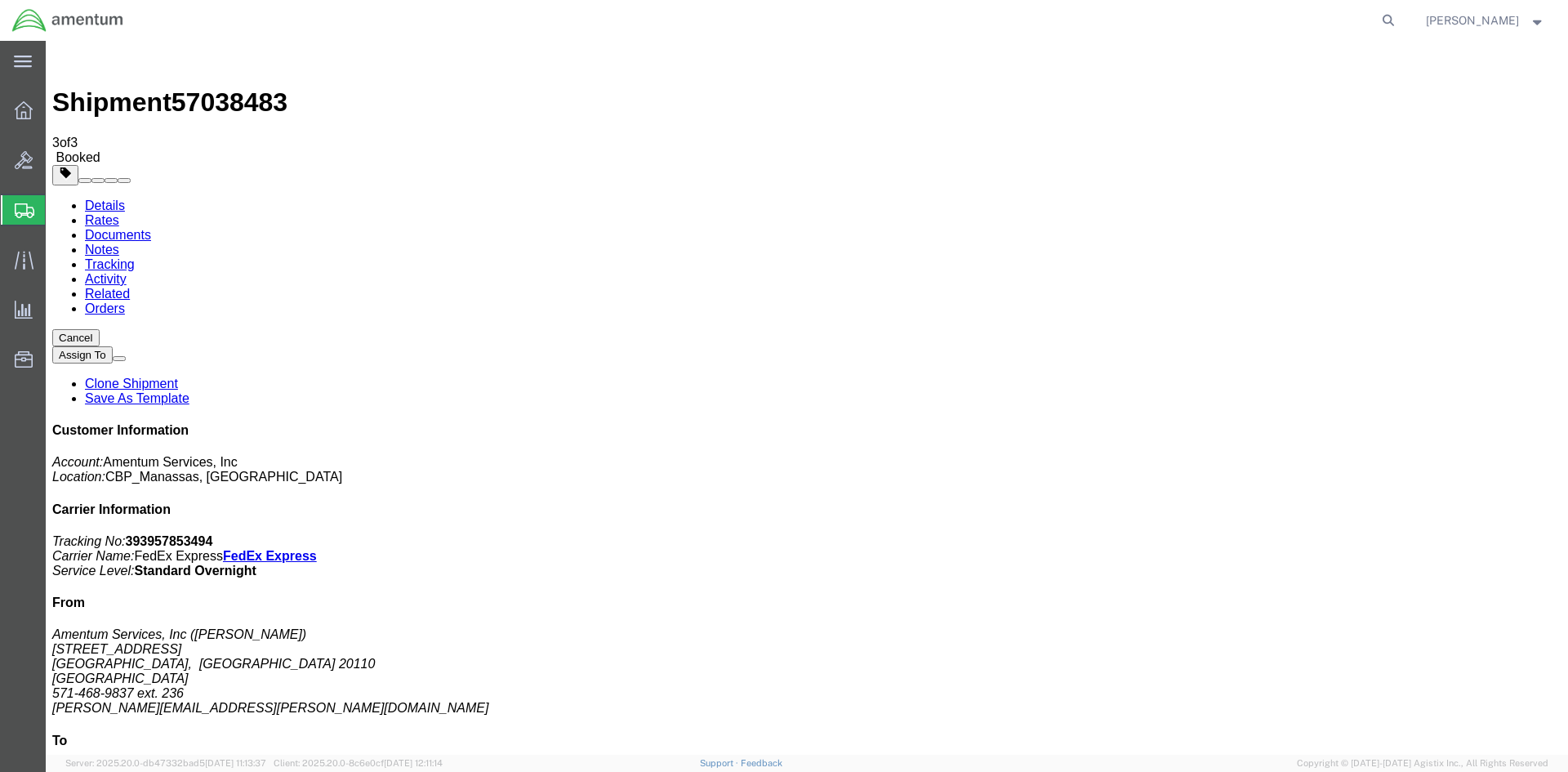
click at [0, 0] on span "Create Shipment" at bounding box center [0, 0] width 0 height 0
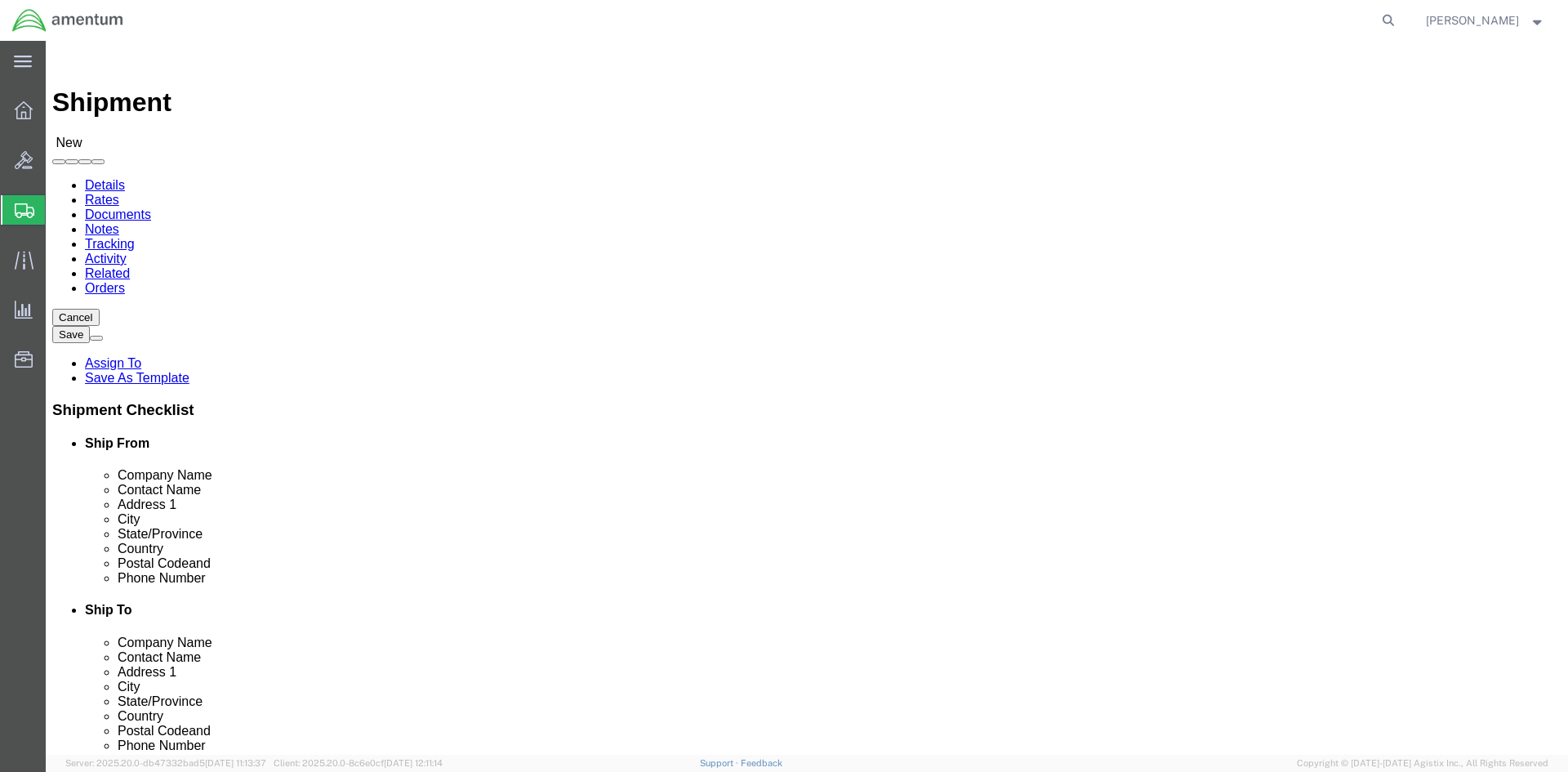
scroll to position [3103, 0]
select select "49925"
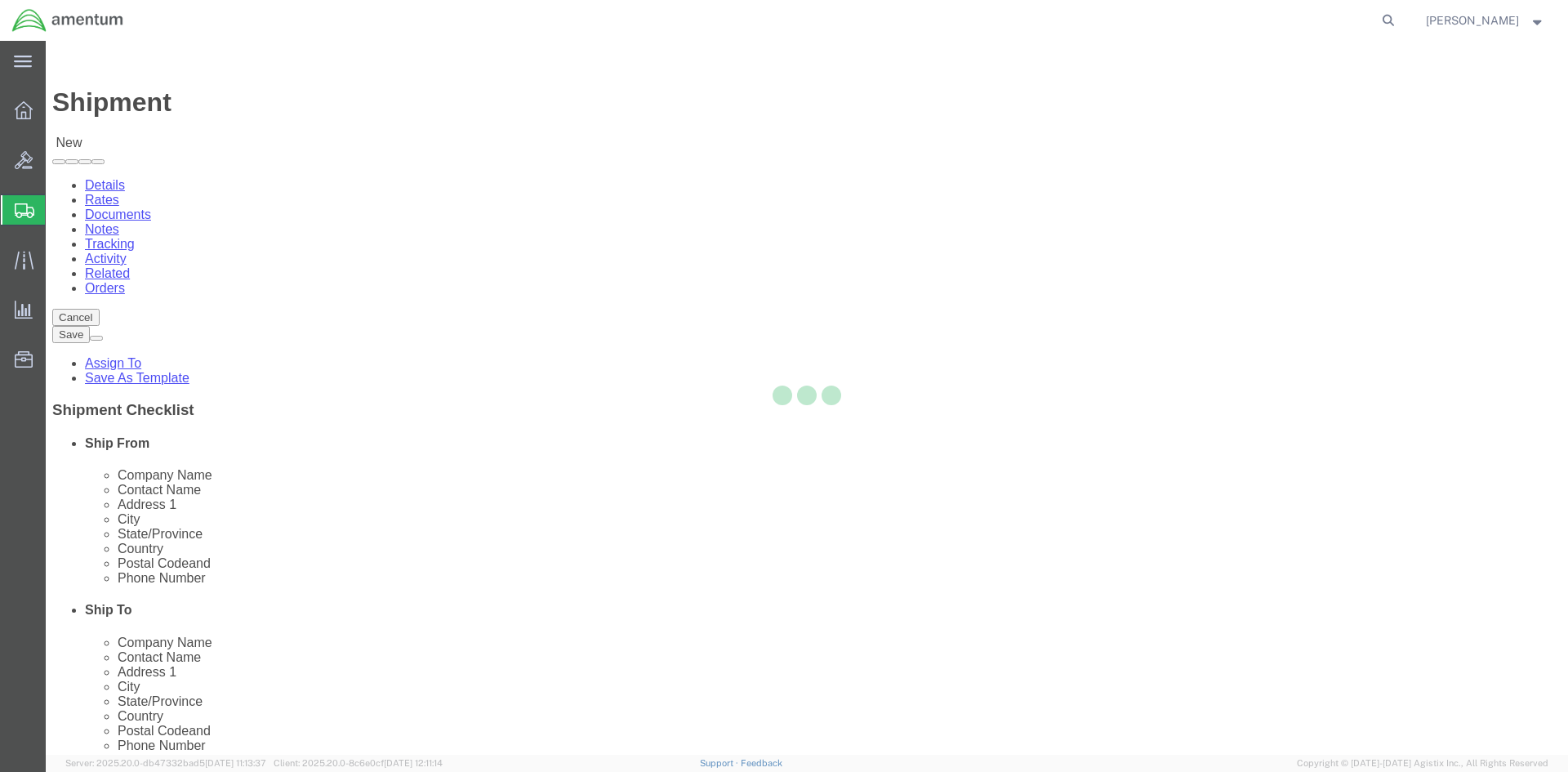
select select "VA"
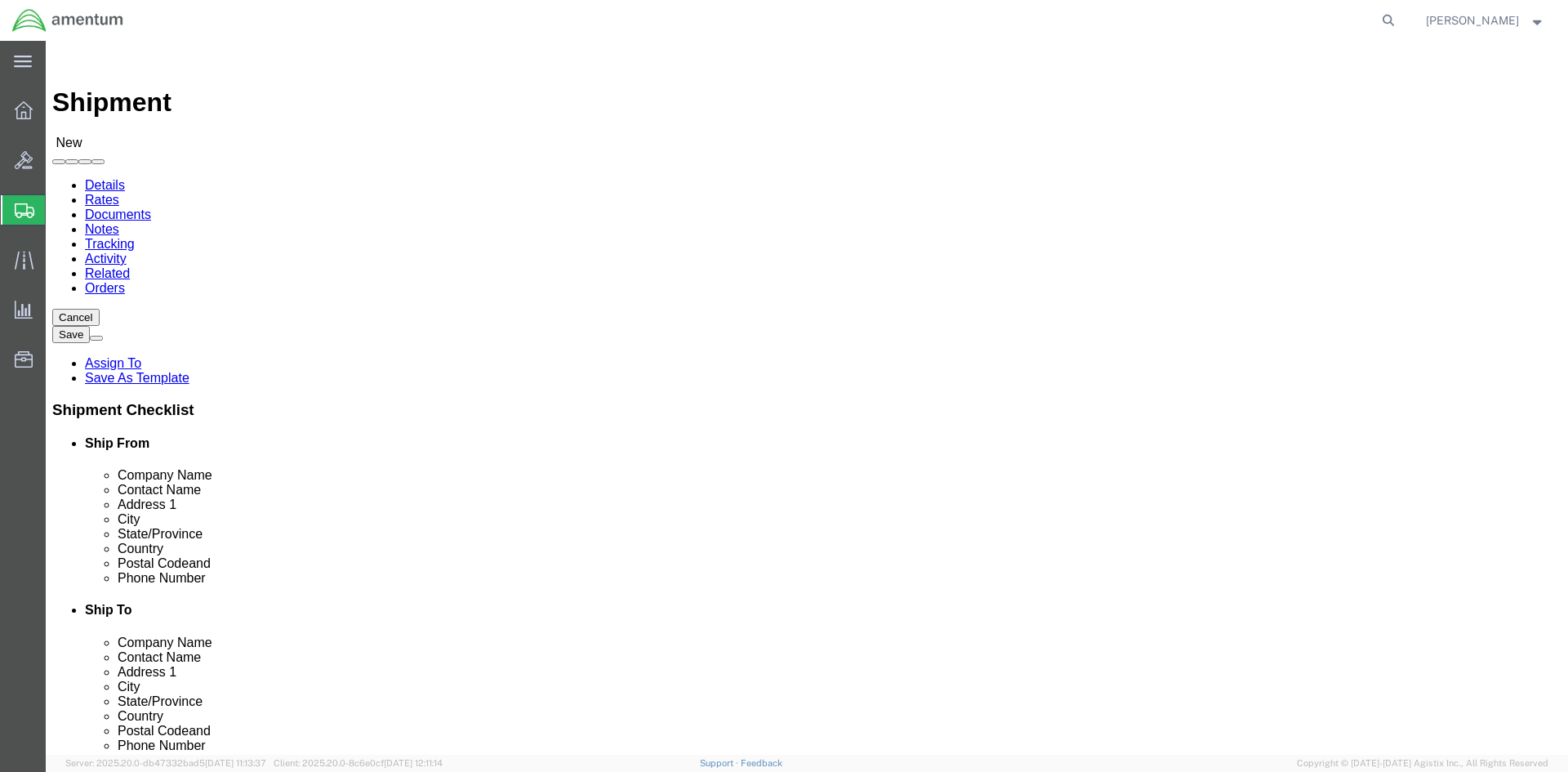
scroll to position [3185, 0]
select select "49939"
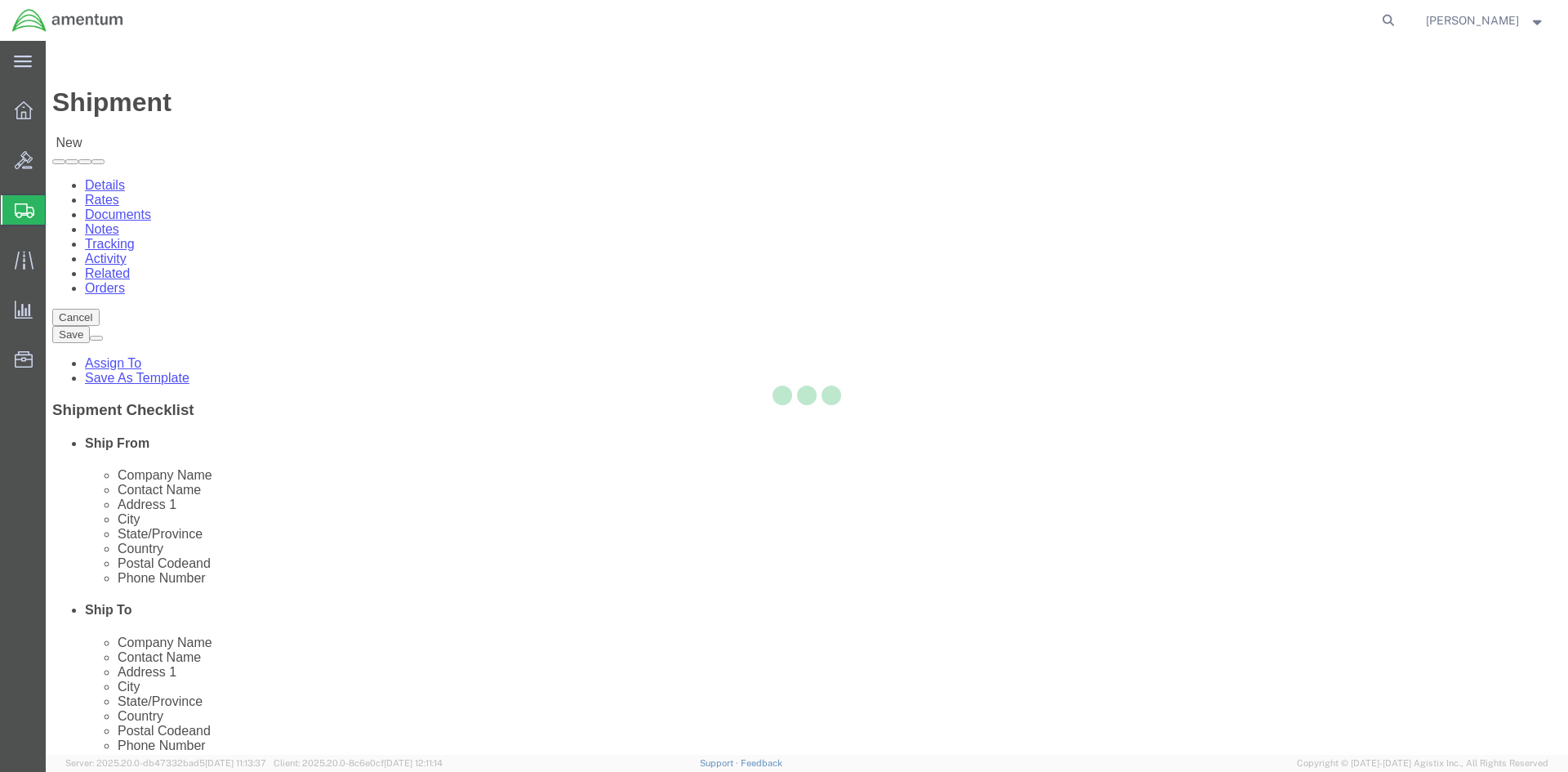
select select "[GEOGRAPHIC_DATA]"
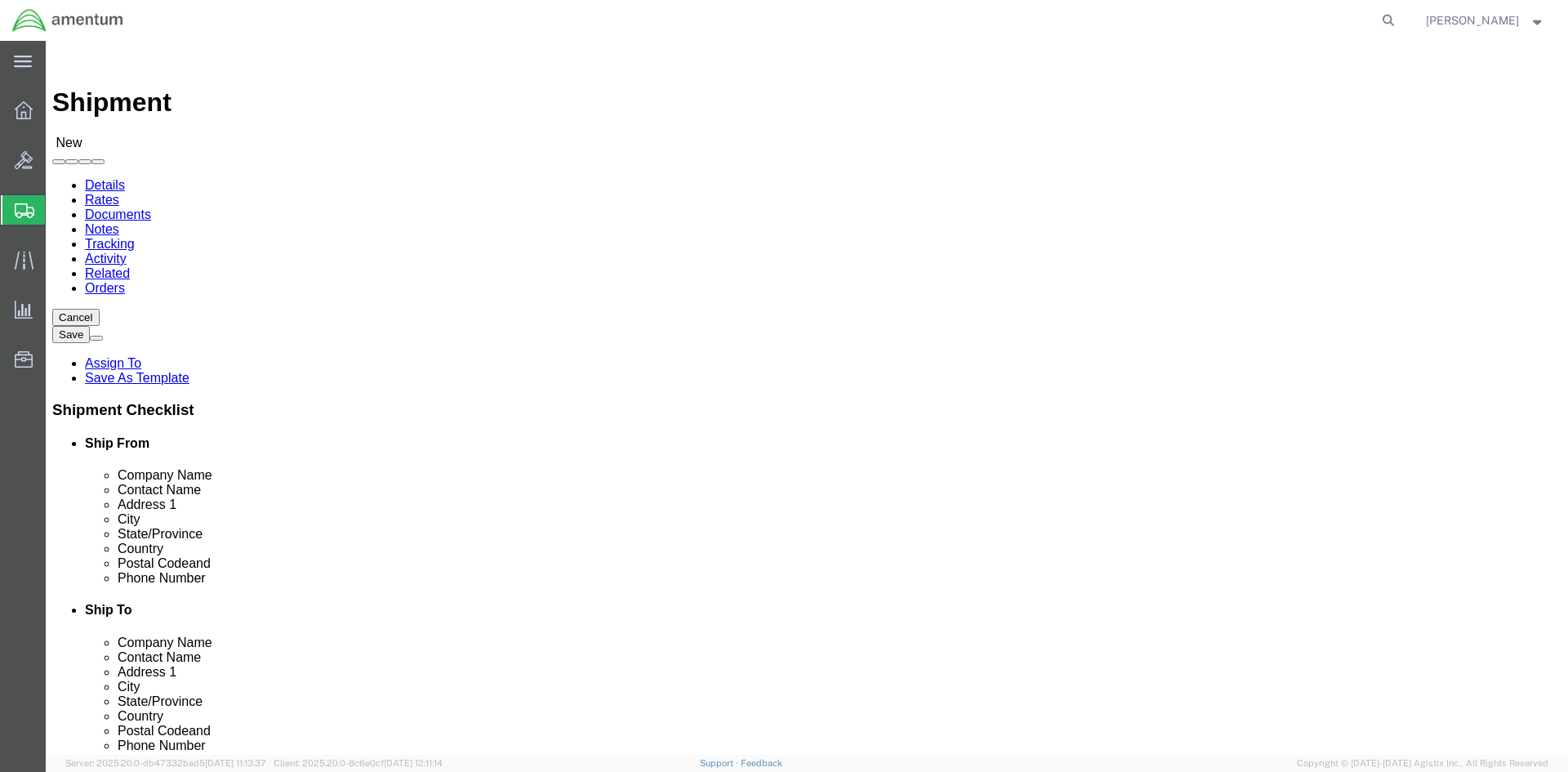
click div "Shipment Information Package Information Special Services"
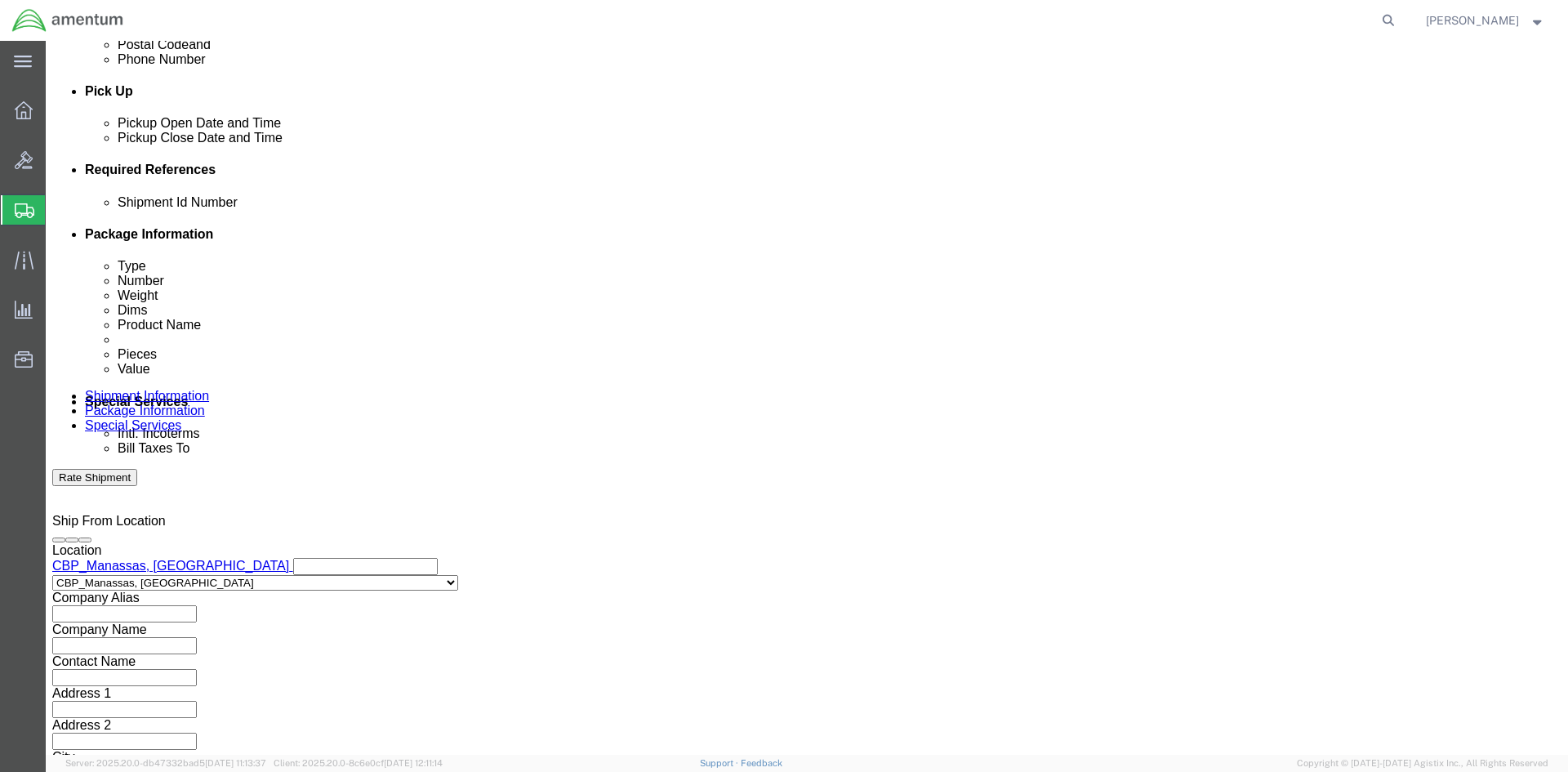
scroll to position [688, 0]
click button "Add reference"
drag, startPoint x: 1087, startPoint y: 269, endPoint x: 1071, endPoint y: 269, distance: 16.0
click button "Add reference"
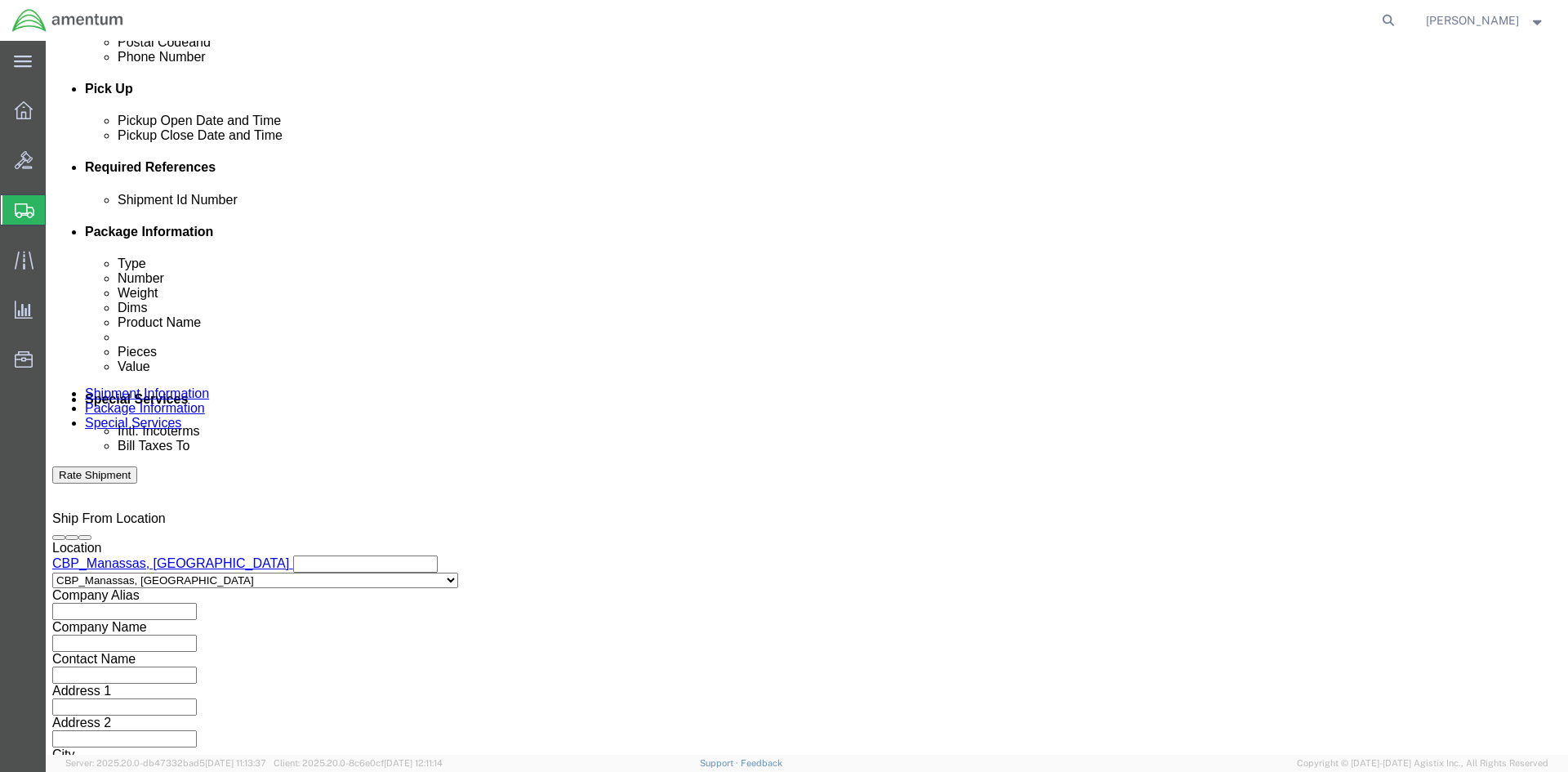
click input "text"
type input "530-008670"
click select "Select Account Type Activity ID Airline Appointment Number ASN Batch Request # …"
select select "CUSTREF"
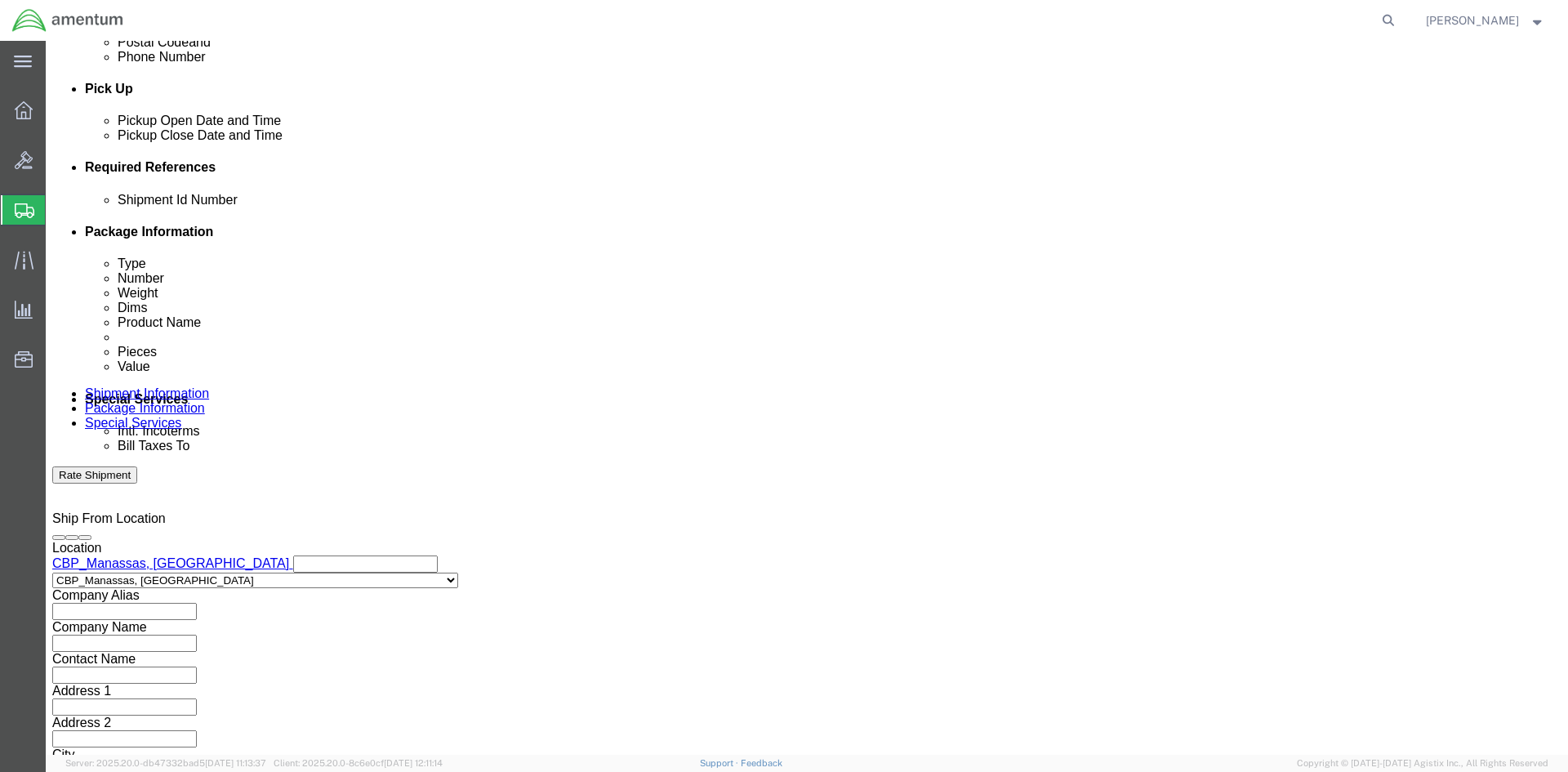
click select "Select Account Type Activity ID Airline Appointment Number ASN Batch Request # …"
select select "DEPT"
click select "Select Account Type Activity ID Airline Appointment Number ASN Batch Request # …"
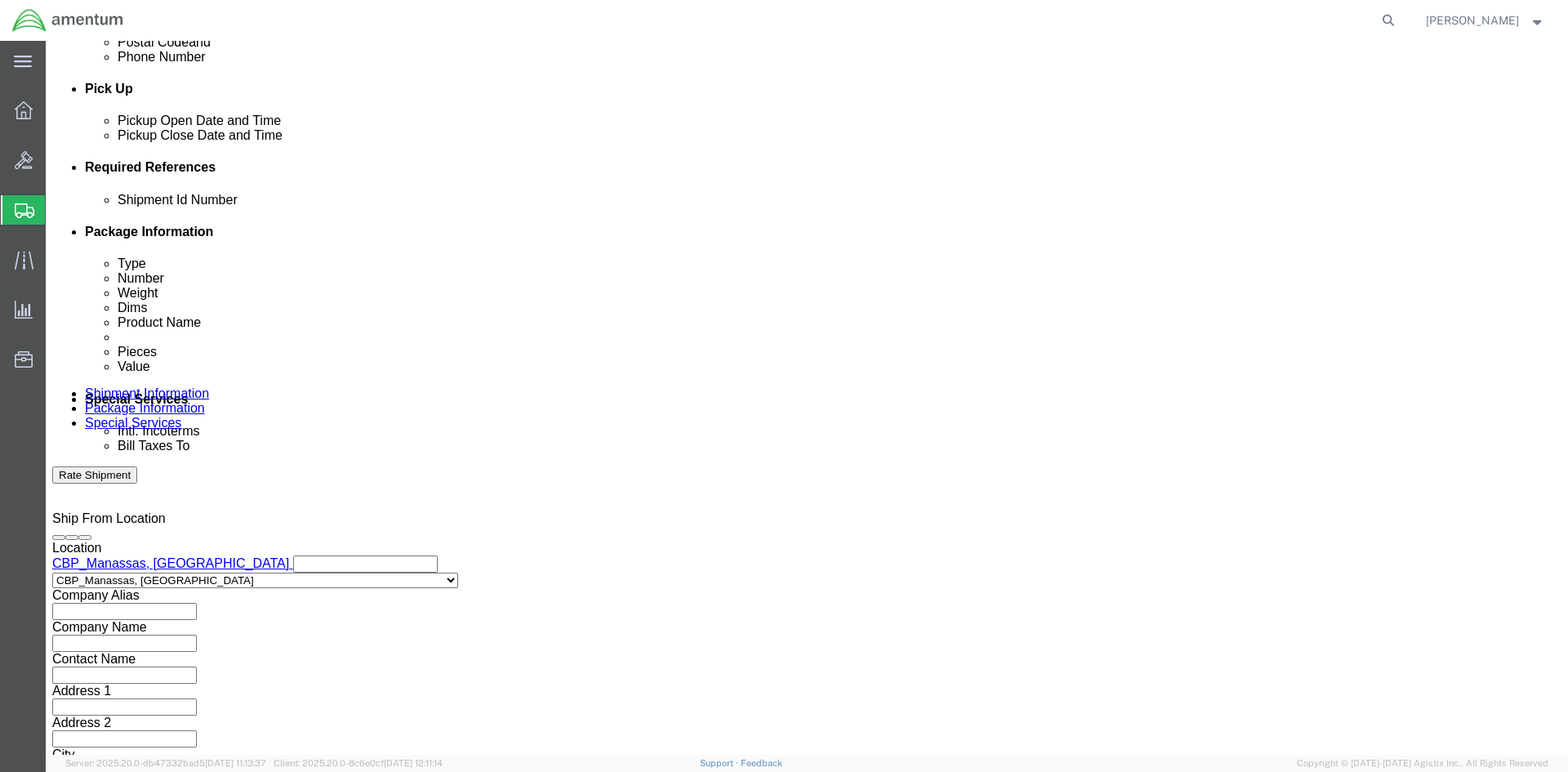
select select "PROJNUM"
click select "Select Account Type Activity ID Airline Appointment Number ASN Batch Request # …"
click input "text"
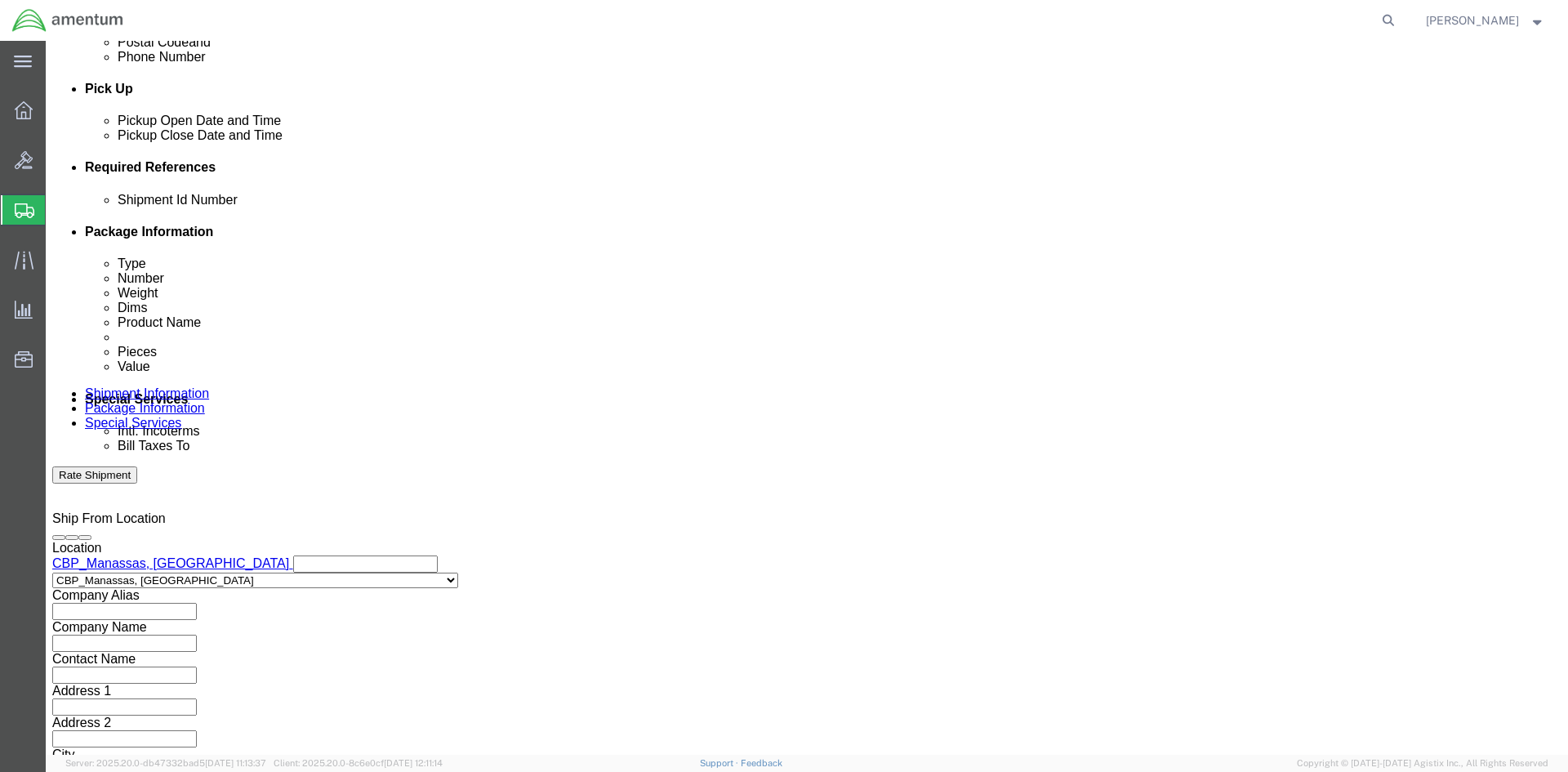
type input "GASKETS"
click input "text"
type input "CBP"
click input "text"
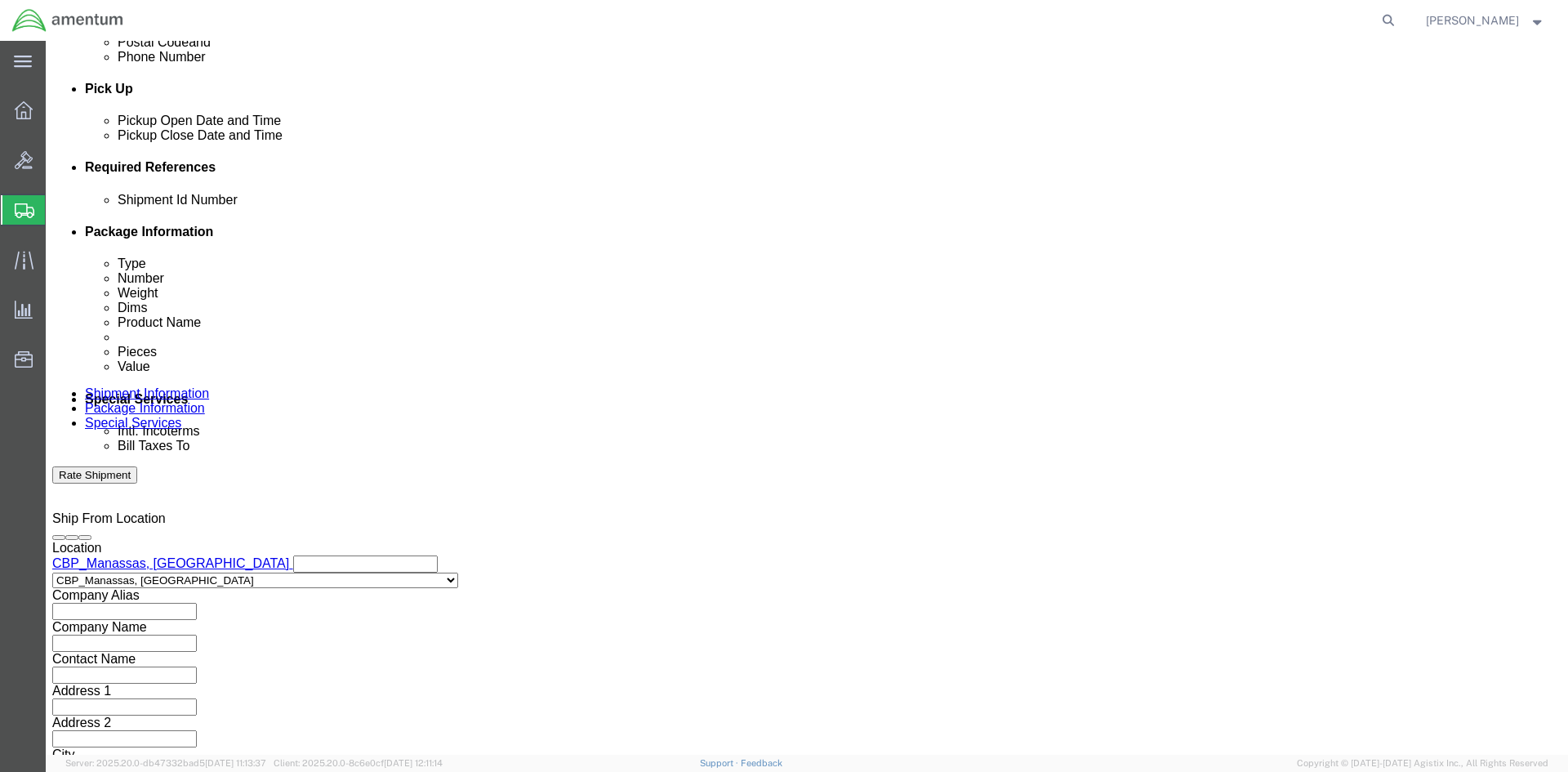
type input "6118.04.03.2219.000.NCR.0000"
click div "Shipment Id Number 530-008670 Select Account Type Activity ID Airline Appointme…"
click button "Continue"
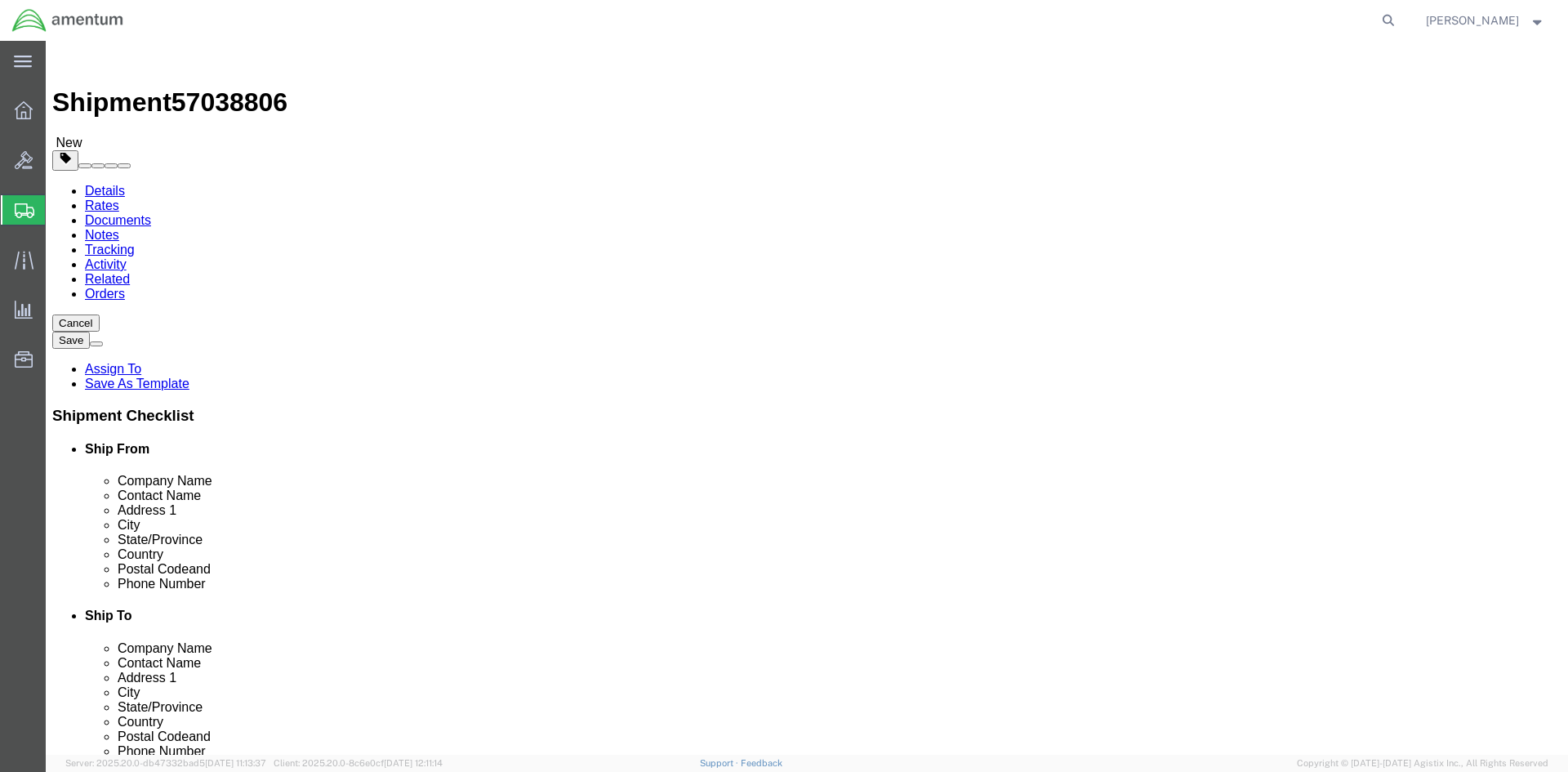
click input "text"
click select "Select BCK Boxes Bale(s) Basket(s) Bolt(s) Bottle(s) Buckets Bulk Bundle(s) Can…"
select select "SBX"
click select "Select BCK Boxes Bale(s) Basket(s) Bolt(s) Bottle(s) Buckets Bulk Bundle(s) Can…"
type input "12.25"
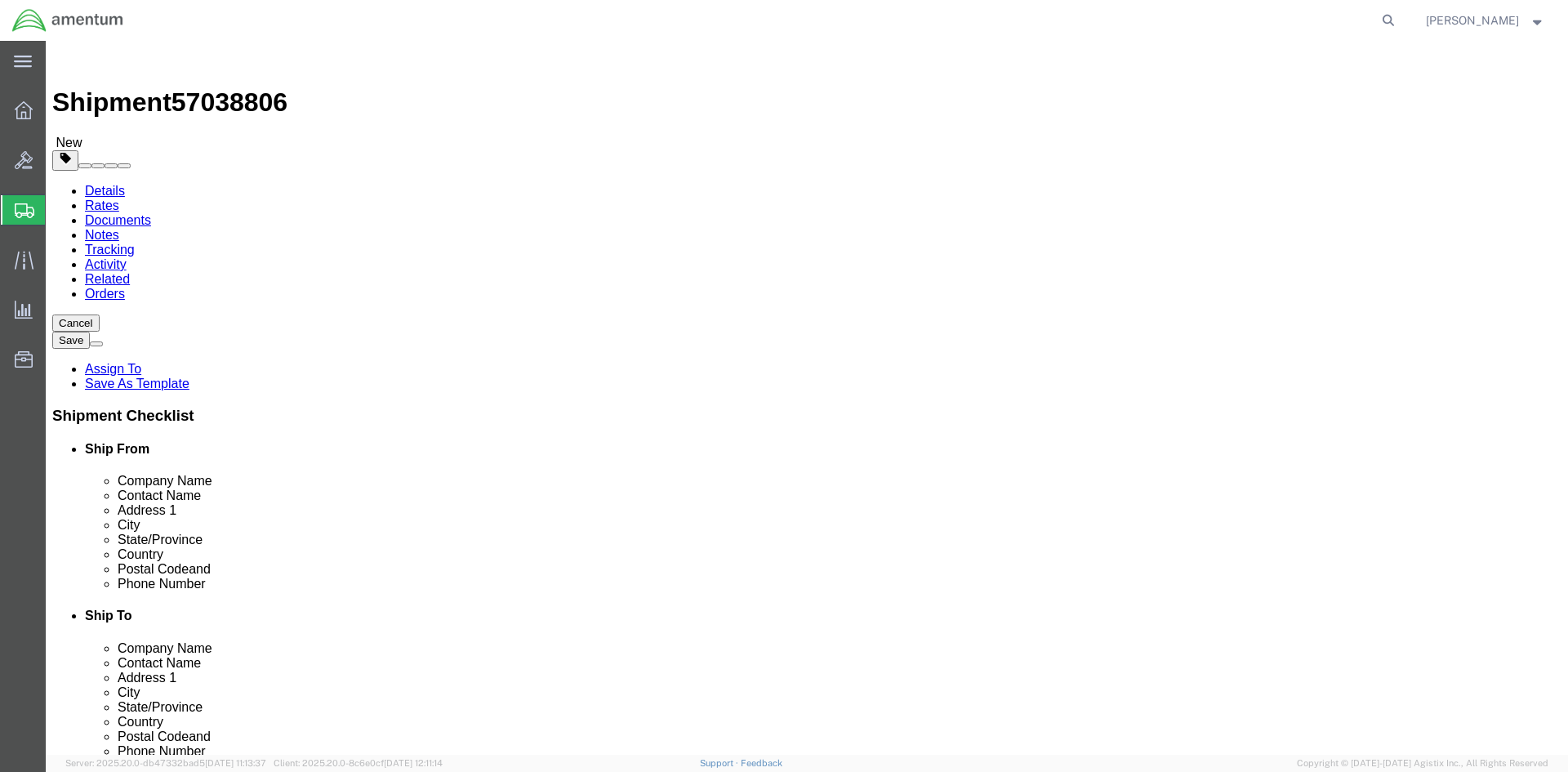
type input "11.00"
type input "1.50"
click input "0.00"
type input "0"
type input "1.00"
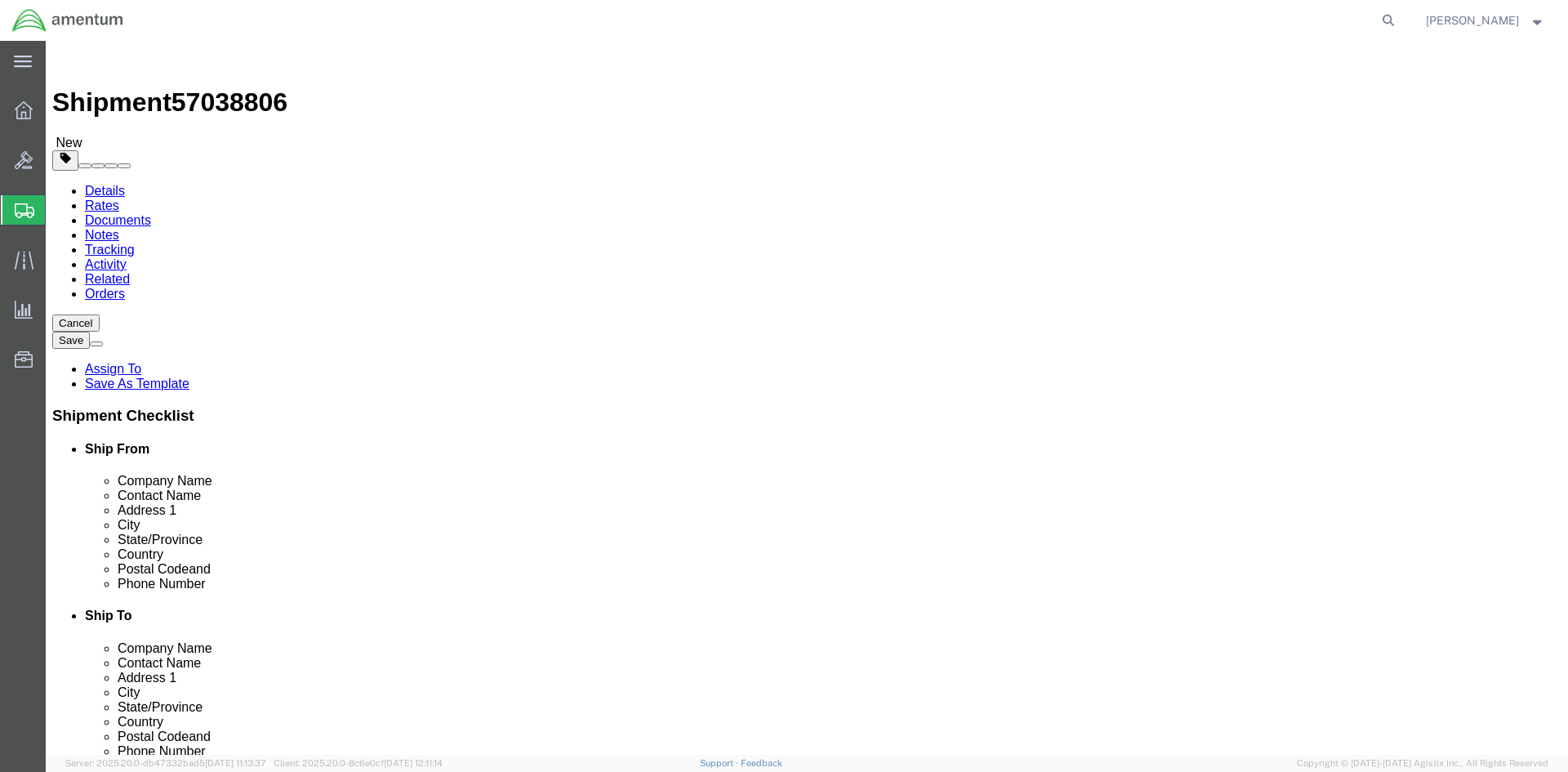
click ul
click link "Add Content"
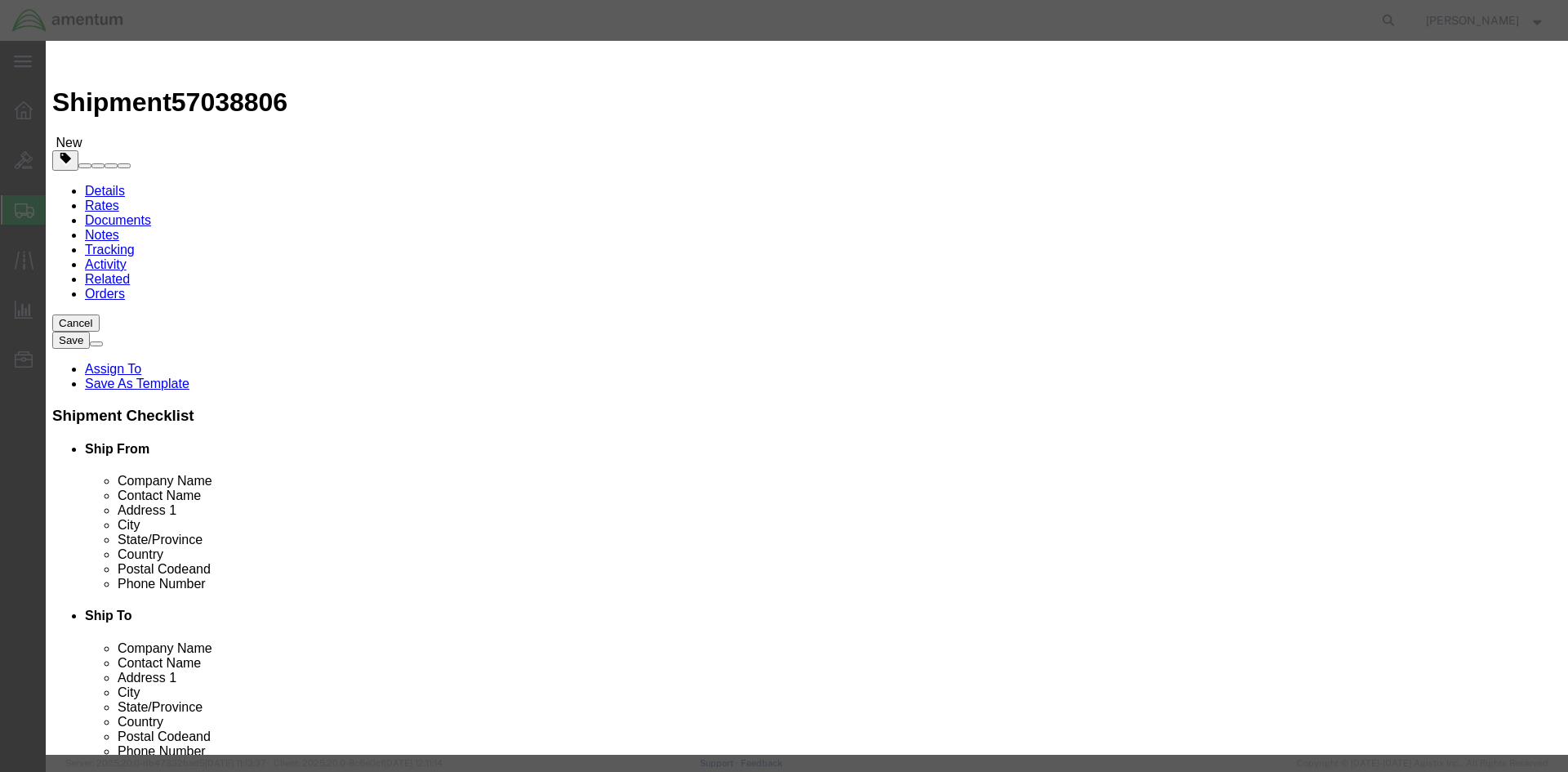
click input "text"
type input "HM016"
click td "Model:"
select select "USD"
type input "GASKET"
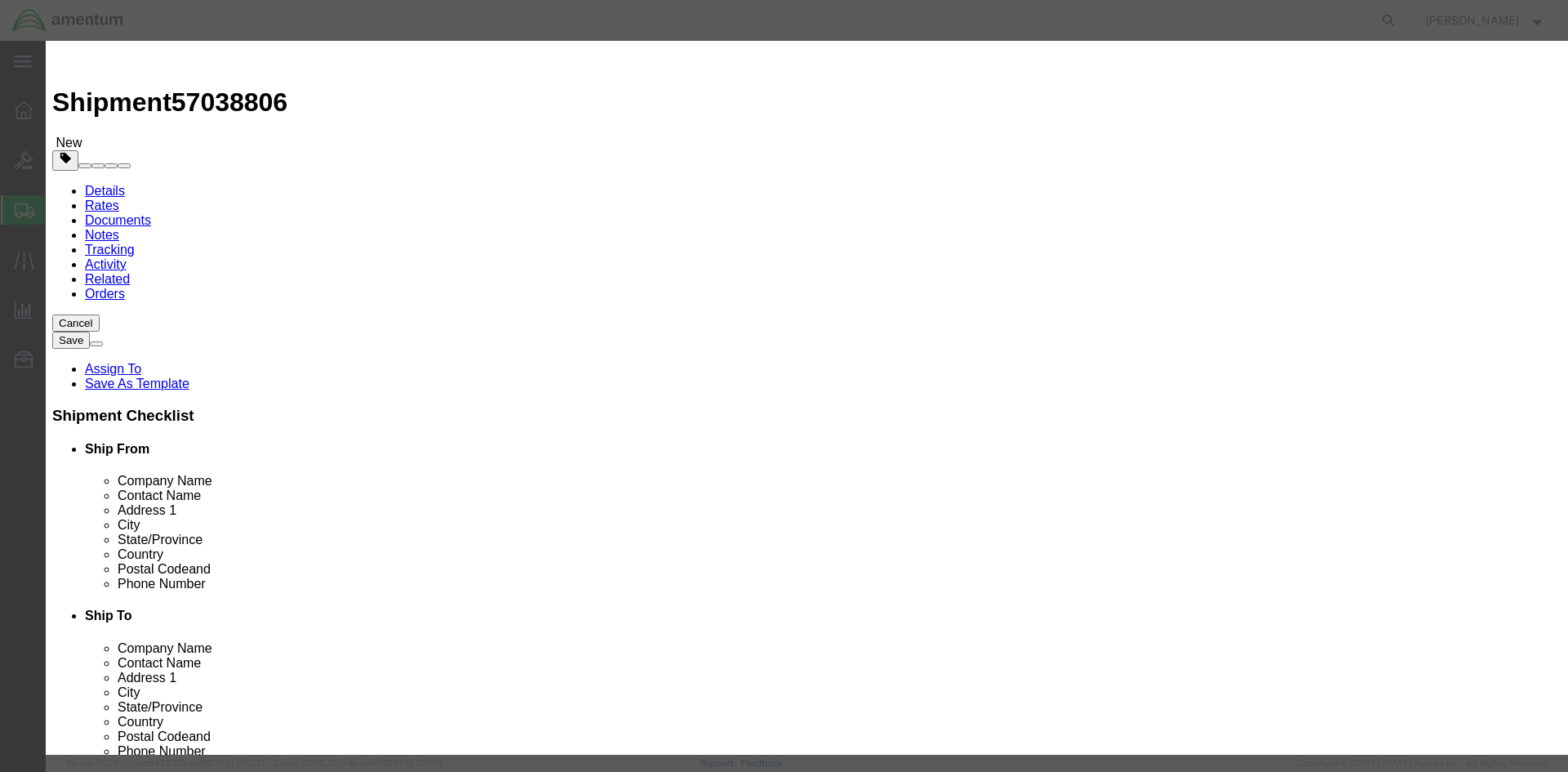
type input "HM016-037-3"
type input "GASKET"
click input "HM016-037-3"
type input "HM016-037-7"
click div "GL Reference Select Account Type Activity ID Airline Appointment Number ASN Bat…"
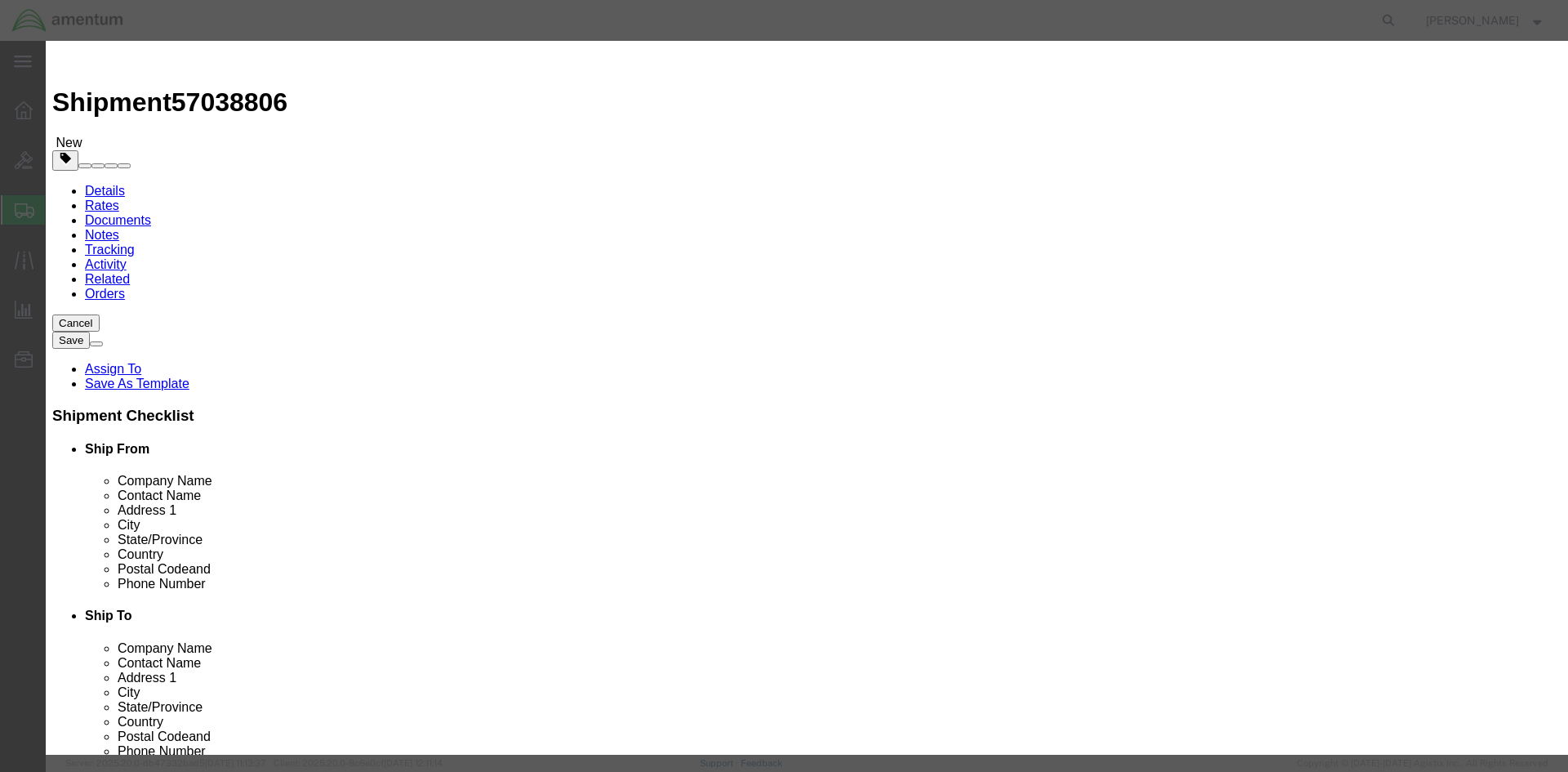
click input "text"
type input "2"
click input "text"
type input "56.00"
click div "Description Commodity Category Select Country Of Origin Select [GEOGRAPHIC_DATA…"
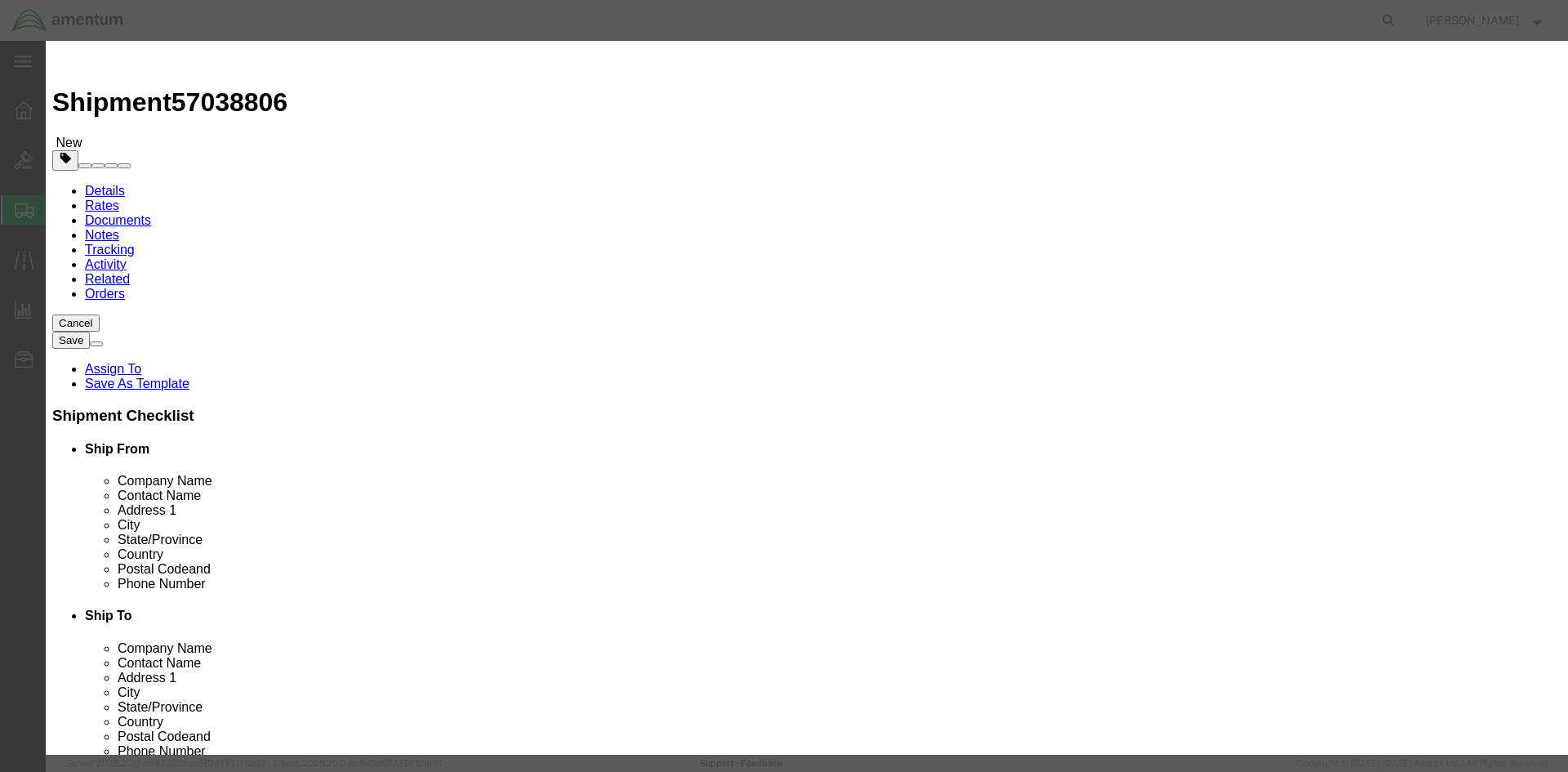
click button "Save & Close"
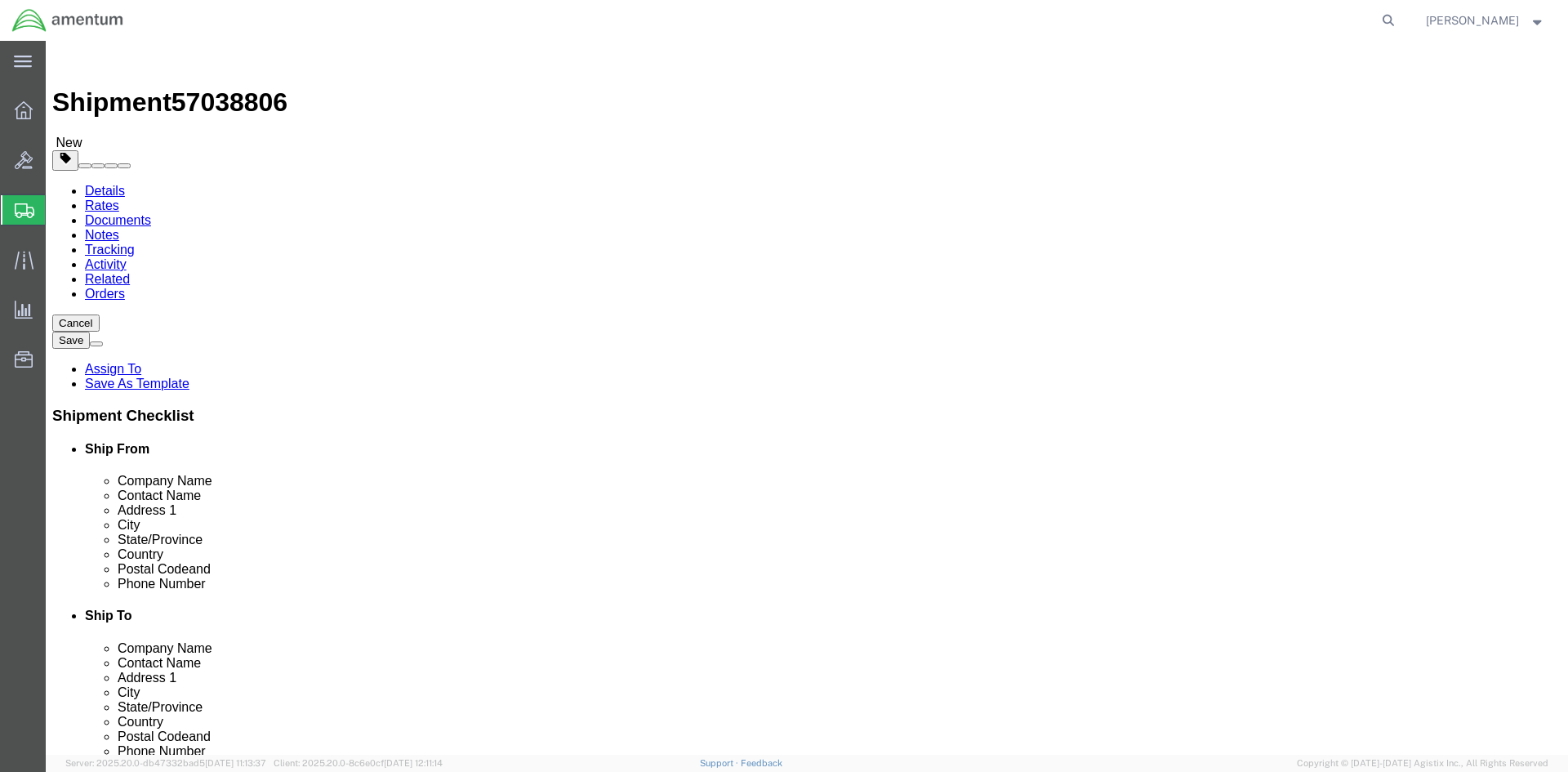
click button "Rate Shipment"
